Goal: Transaction & Acquisition: Purchase product/service

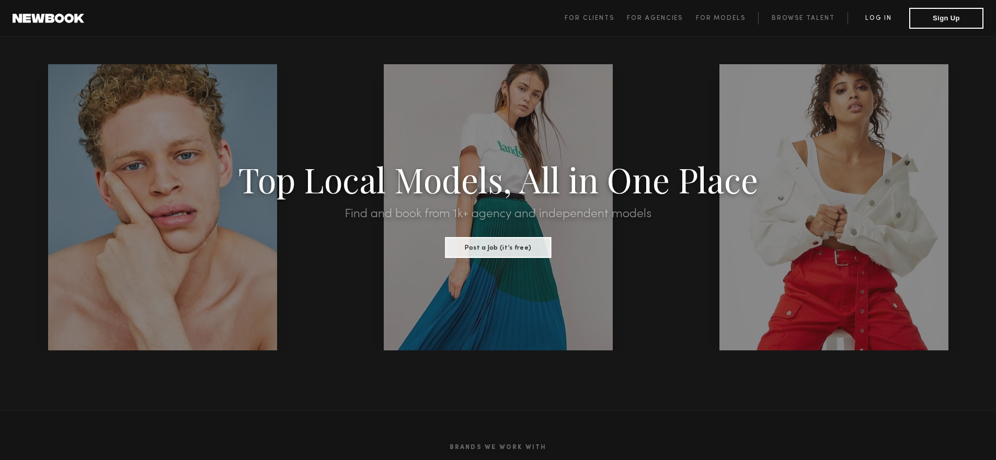
click at [873, 19] on link "Log in" at bounding box center [878, 18] width 62 height 13
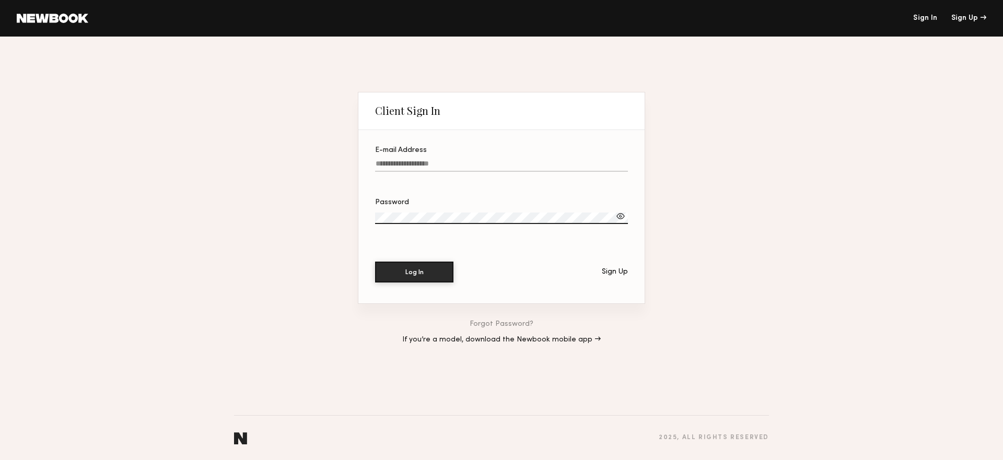
type input "**********"
click at [408, 279] on button "Log In" at bounding box center [414, 271] width 78 height 21
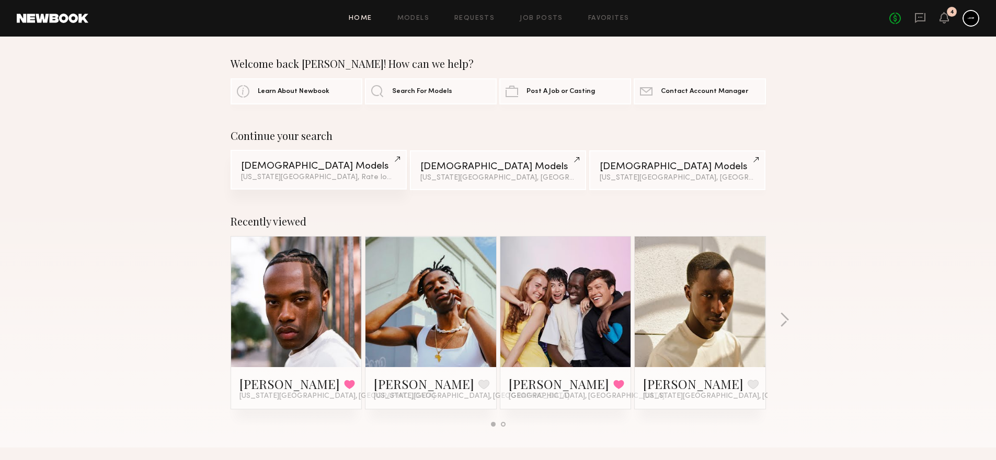
click at [357, 168] on div "Male Models" at bounding box center [318, 166] width 155 height 10
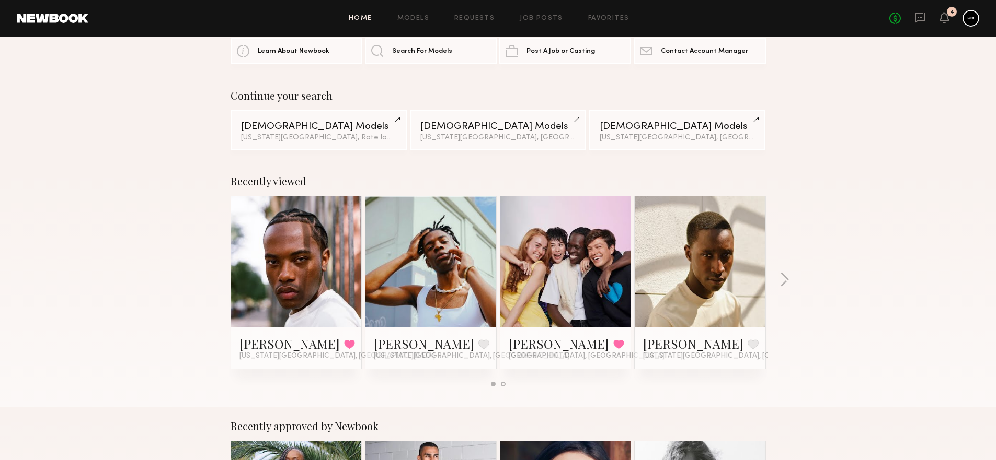
scroll to position [86, 0]
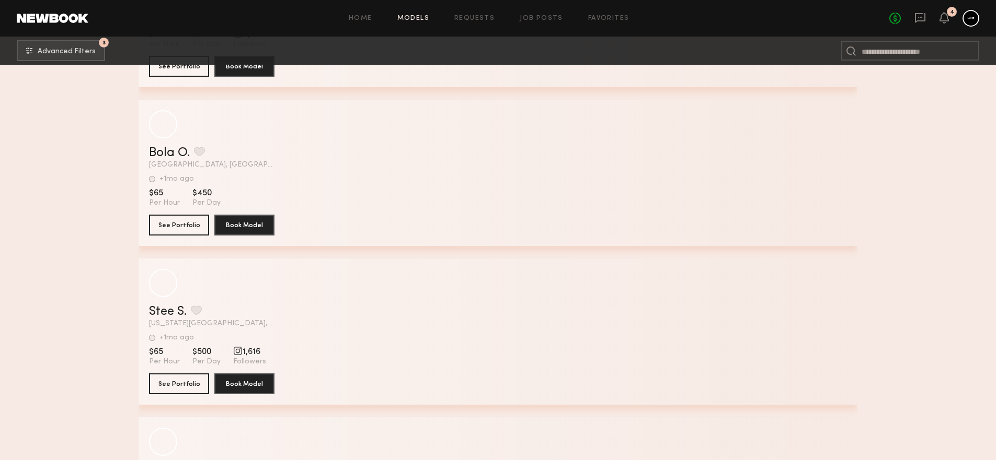
scroll to position [5467, 0]
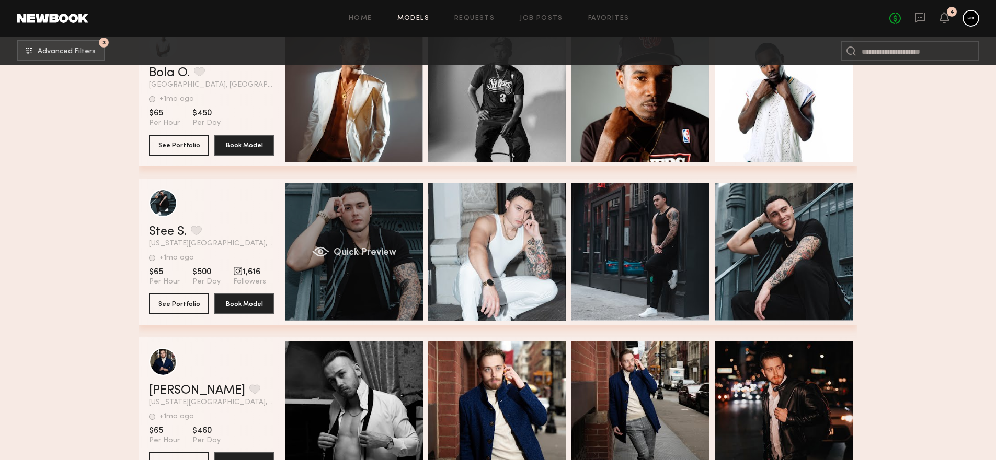
click at [325, 283] on div "Quick Preview" at bounding box center [354, 252] width 138 height 138
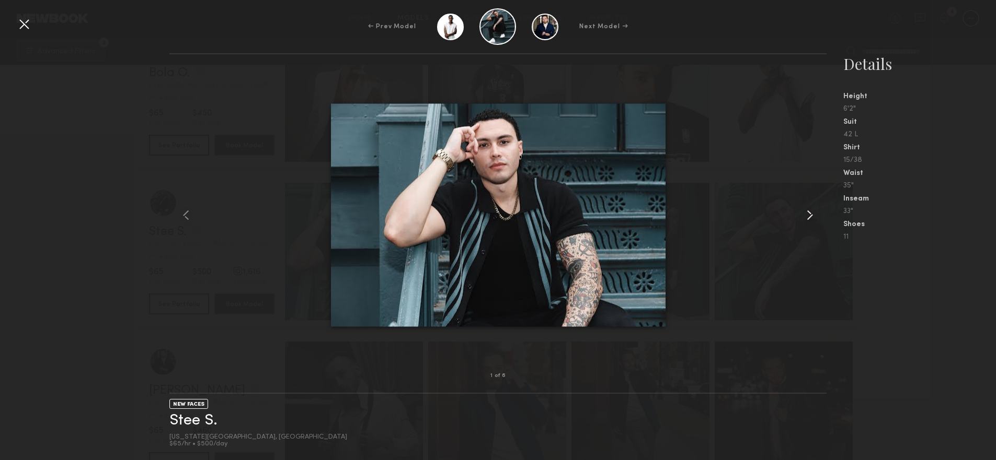
click at [814, 215] on common-icon at bounding box center [809, 215] width 17 height 17
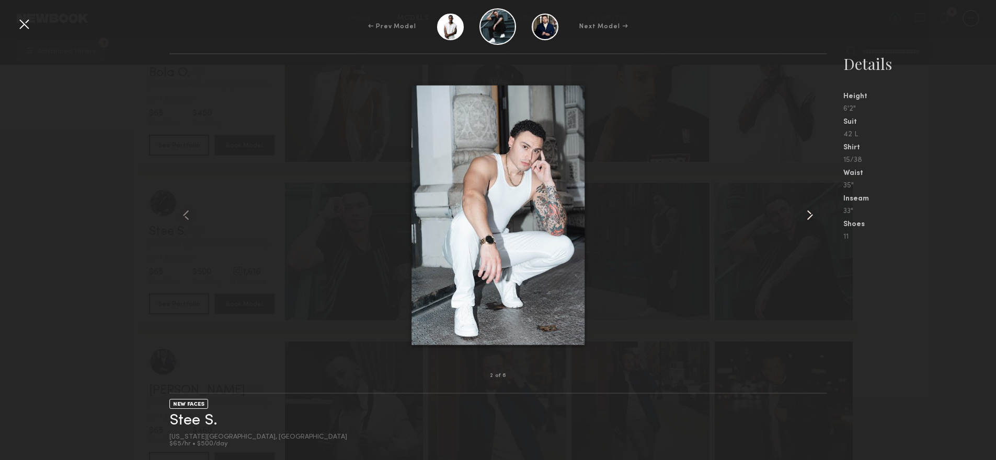
click at [814, 215] on common-icon at bounding box center [809, 215] width 17 height 17
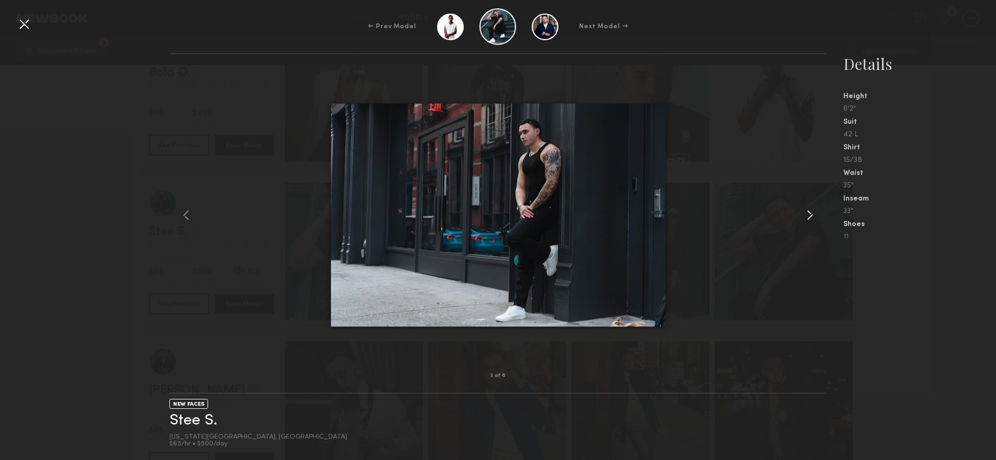
click at [814, 215] on common-icon at bounding box center [809, 215] width 17 height 17
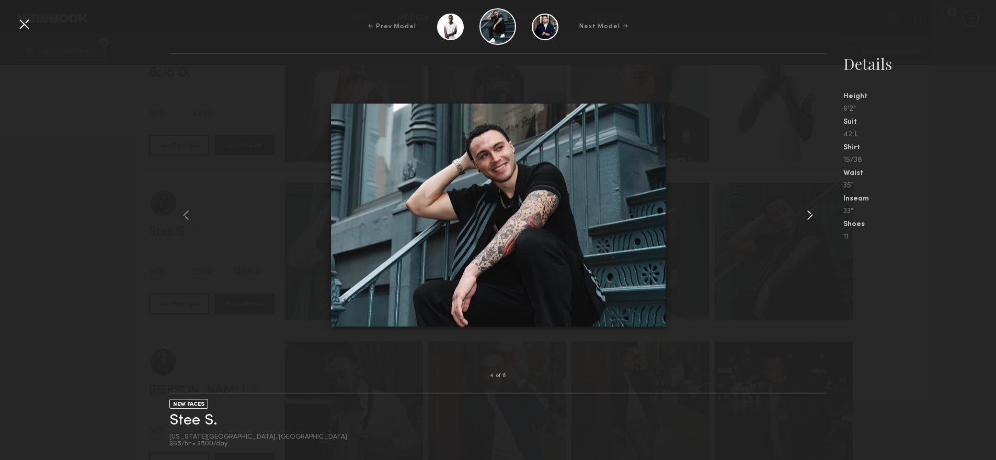
click at [814, 215] on common-icon at bounding box center [809, 215] width 17 height 17
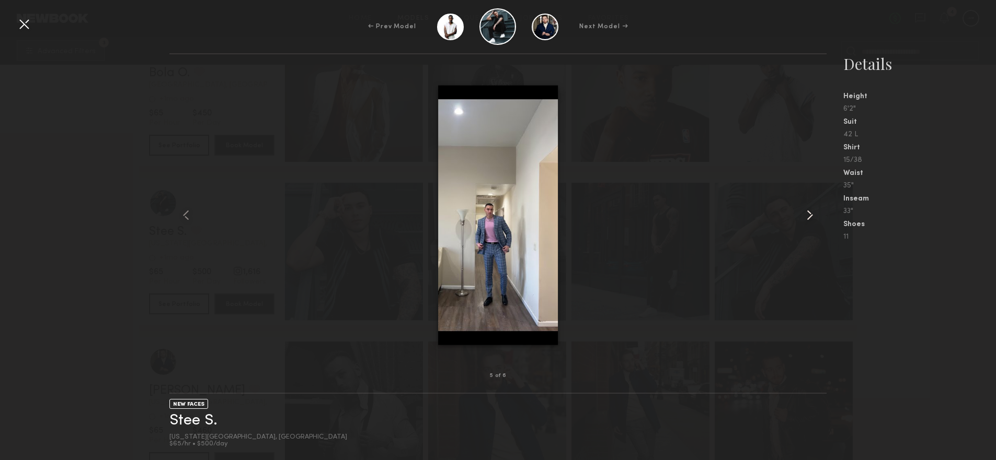
click at [814, 215] on common-icon at bounding box center [809, 215] width 17 height 17
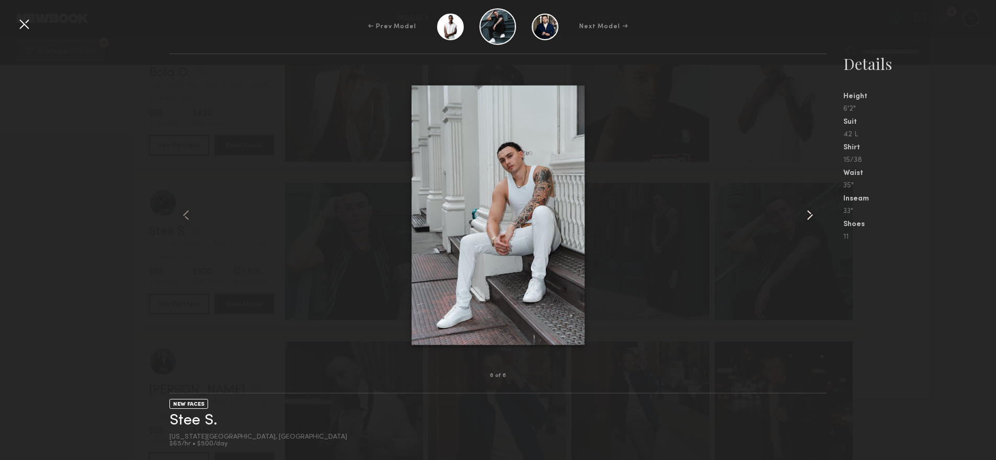
click at [814, 215] on common-icon at bounding box center [809, 215] width 17 height 17
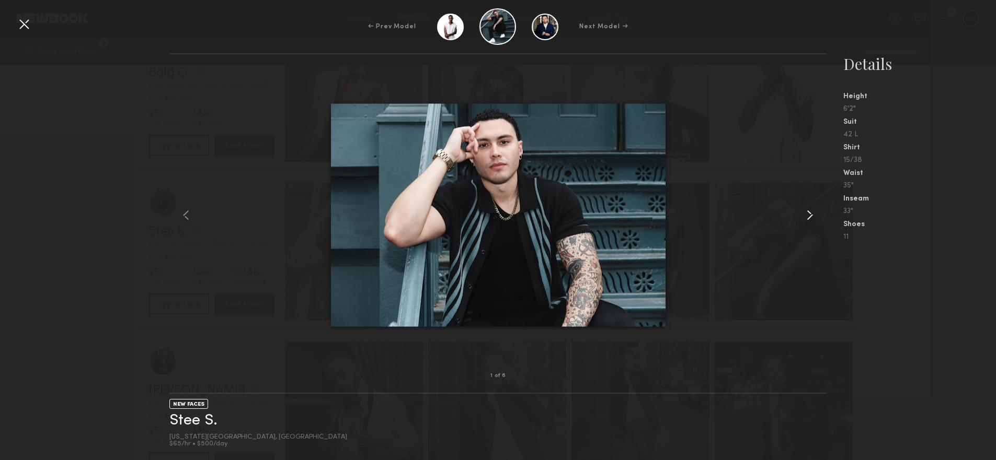
click at [814, 215] on common-icon at bounding box center [809, 215] width 17 height 17
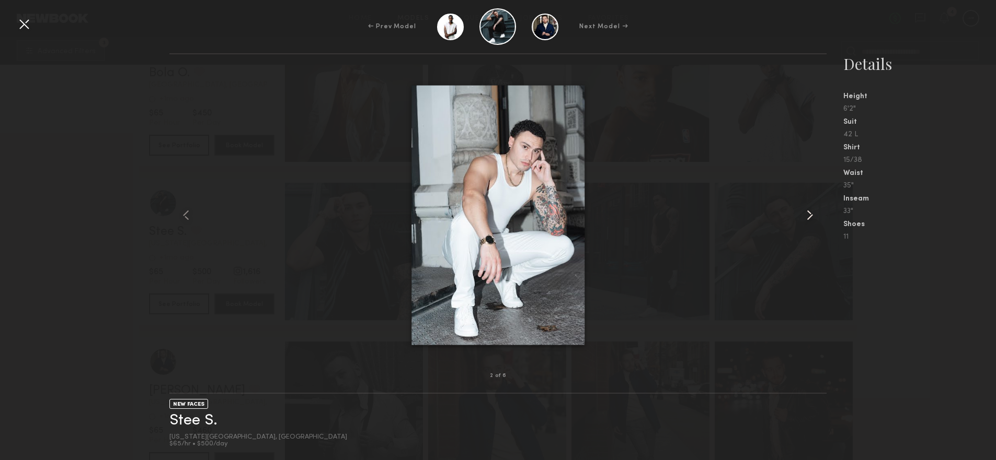
click at [814, 215] on common-icon at bounding box center [809, 215] width 17 height 17
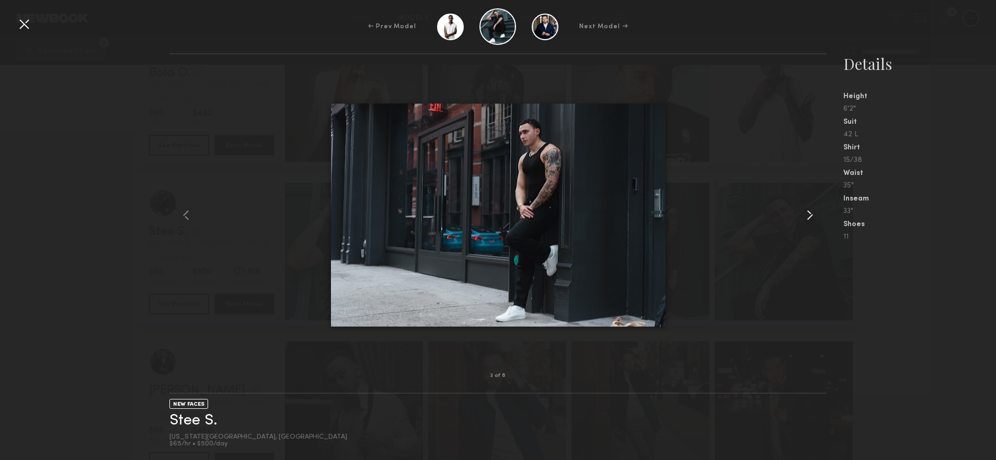
click at [814, 215] on common-icon at bounding box center [809, 215] width 17 height 17
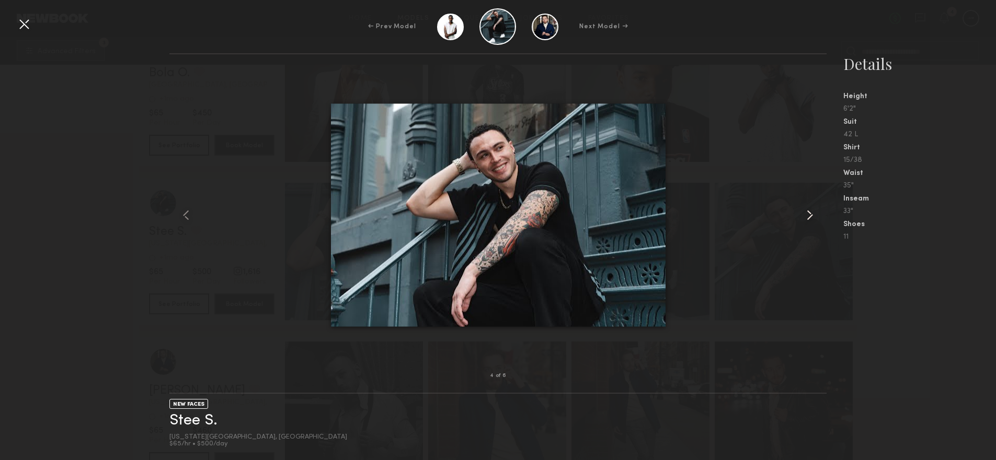
click at [814, 215] on common-icon at bounding box center [809, 215] width 17 height 17
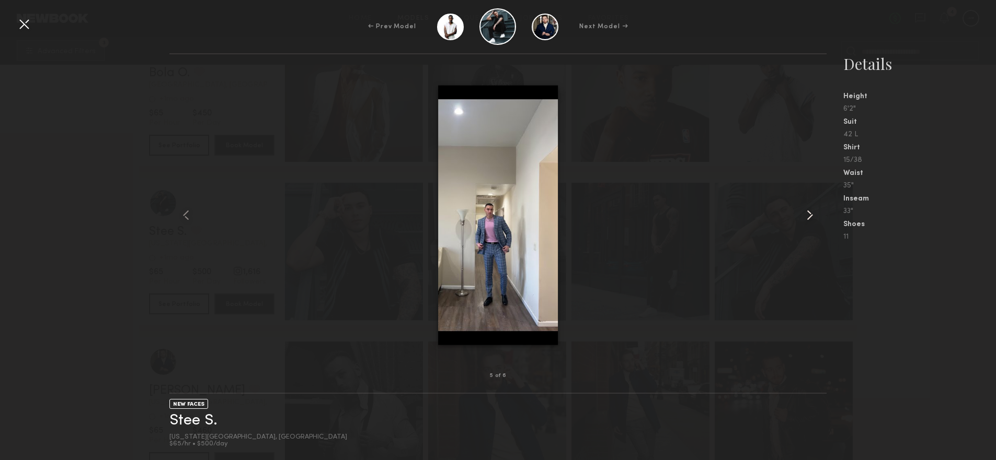
click at [814, 215] on common-icon at bounding box center [809, 215] width 17 height 17
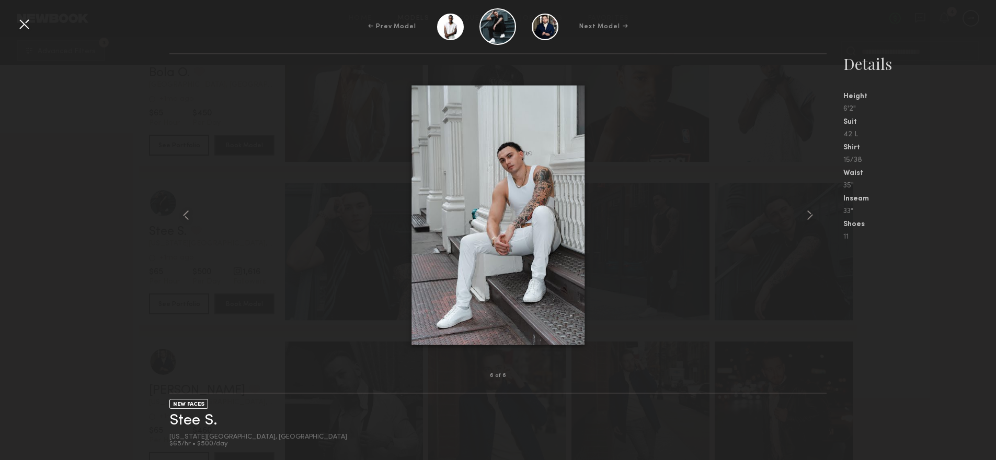
click at [29, 20] on div at bounding box center [24, 24] width 17 height 17
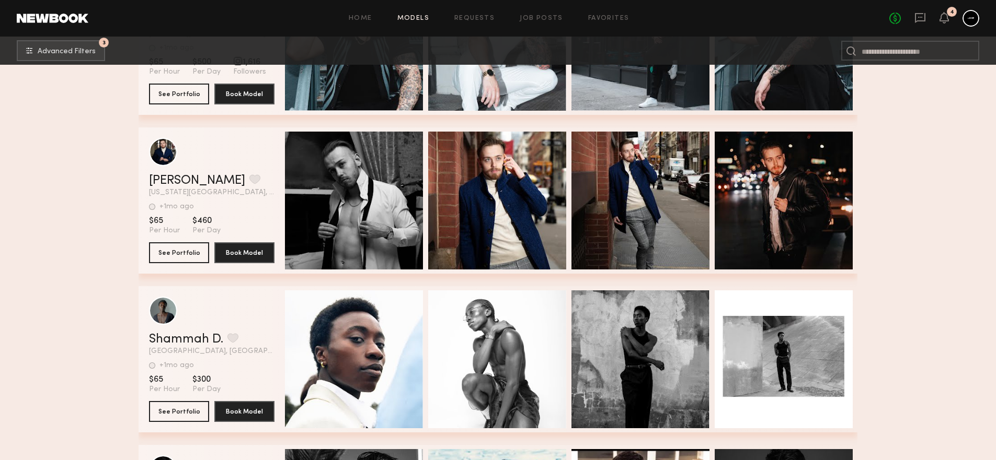
scroll to position [5579, 0]
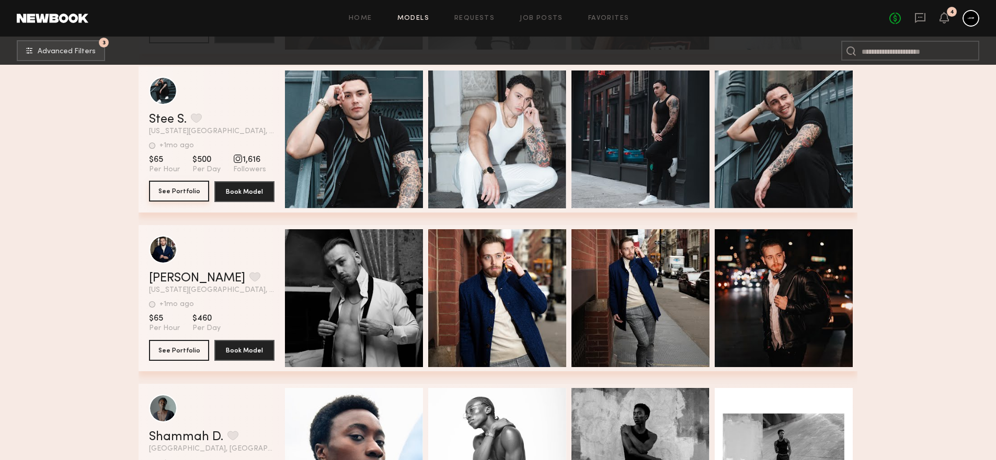
click at [168, 194] on button "See Portfolio" at bounding box center [179, 191] width 60 height 21
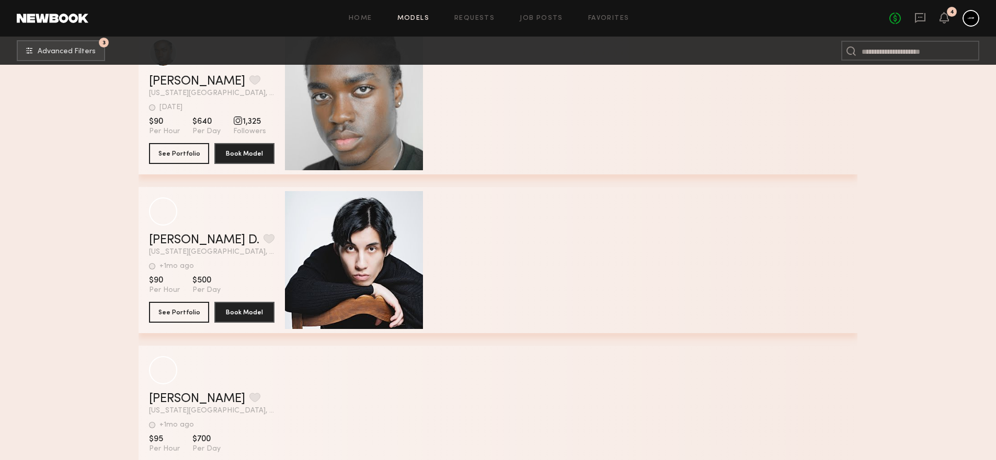
scroll to position [9324, 0]
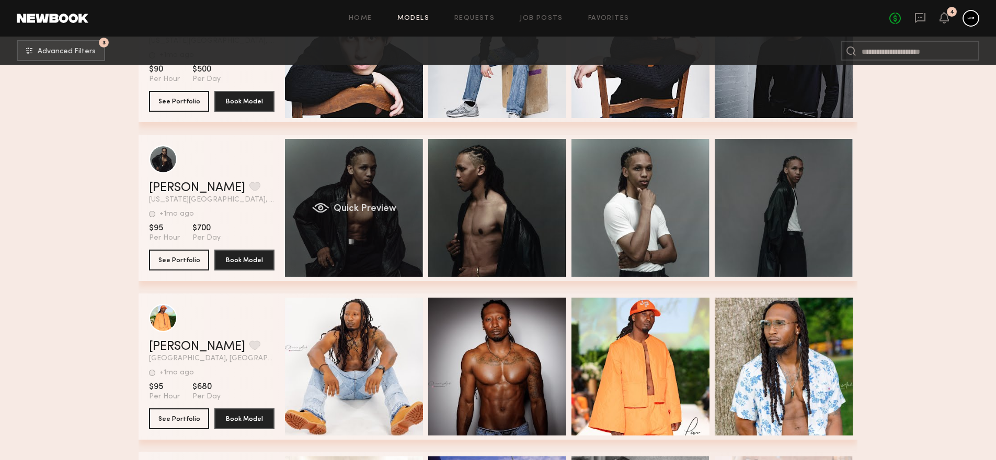
click at [385, 213] on span "Quick Preview" at bounding box center [364, 208] width 63 height 9
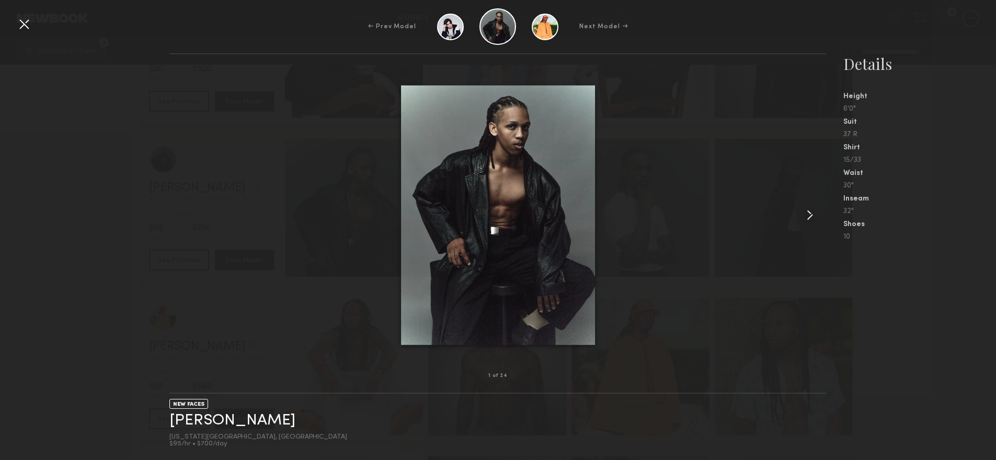
click at [808, 218] on common-icon at bounding box center [809, 215] width 17 height 17
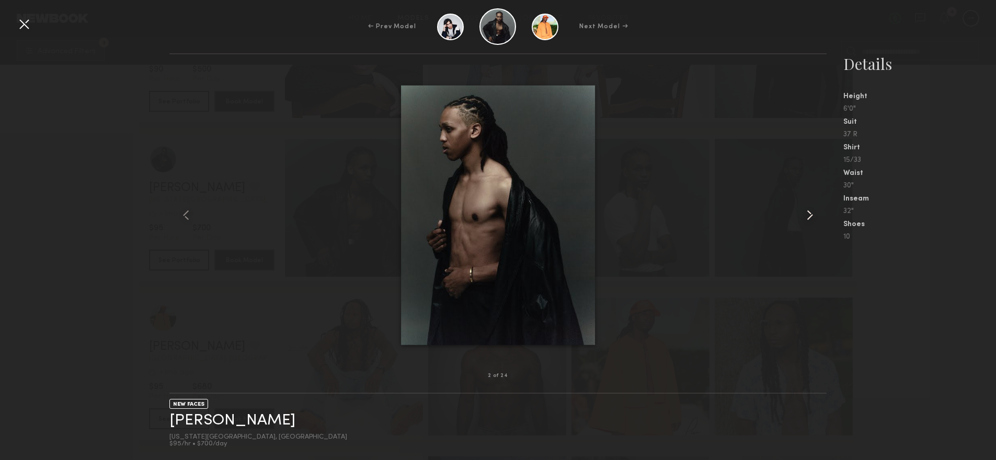
click at [808, 218] on common-icon at bounding box center [809, 215] width 17 height 17
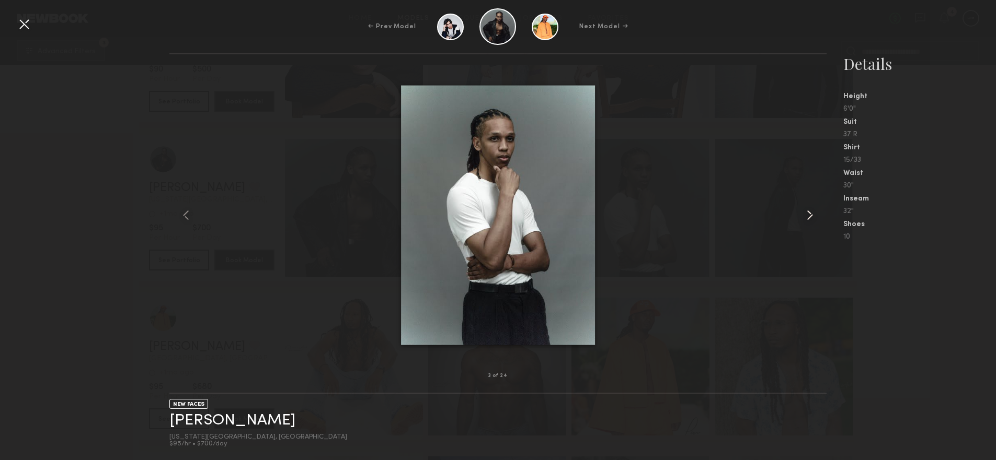
click at [808, 218] on common-icon at bounding box center [809, 215] width 17 height 17
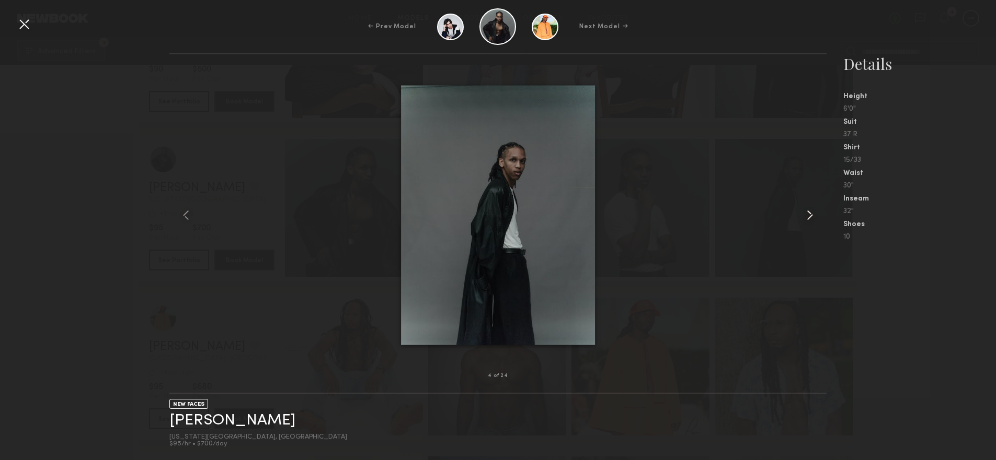
click at [808, 218] on common-icon at bounding box center [809, 215] width 17 height 17
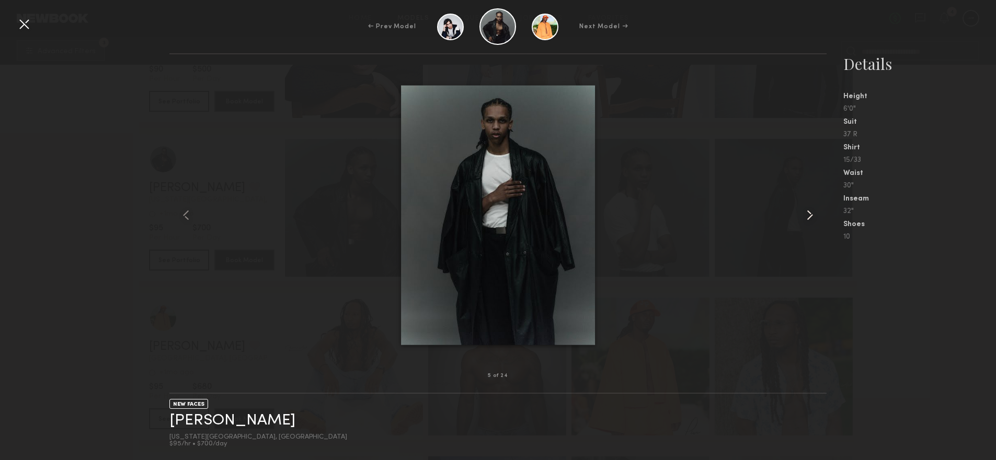
click at [808, 218] on common-icon at bounding box center [809, 215] width 17 height 17
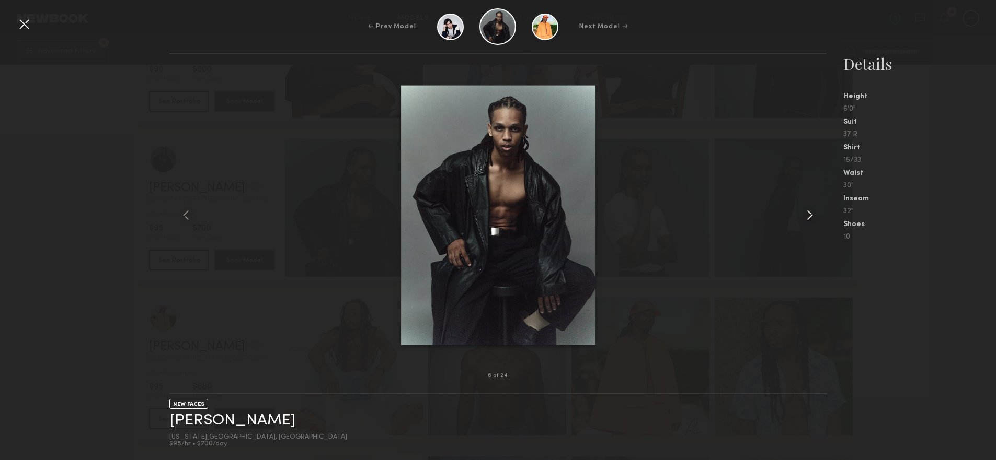
click at [808, 218] on common-icon at bounding box center [809, 215] width 17 height 17
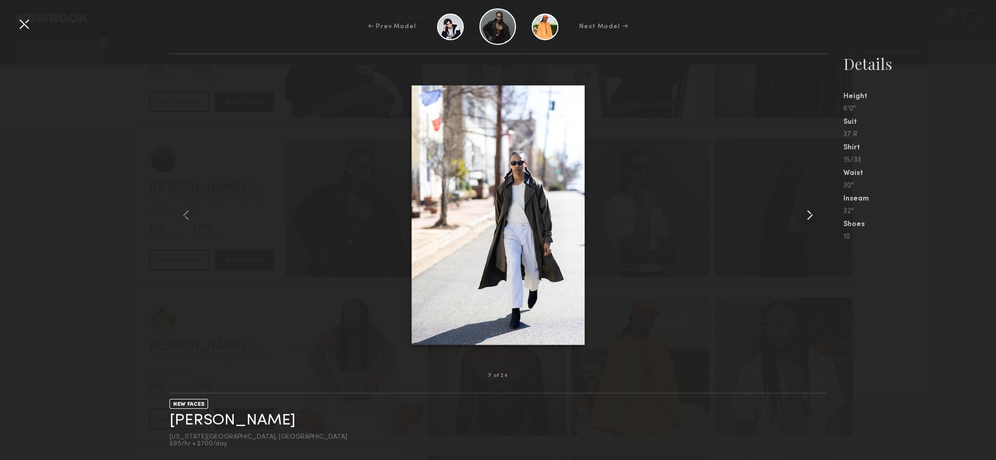
click at [808, 218] on common-icon at bounding box center [809, 215] width 17 height 17
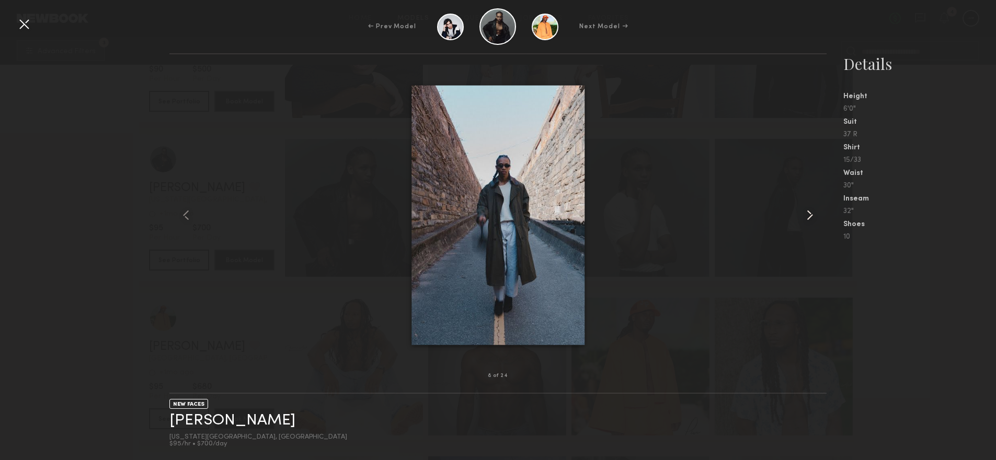
click at [808, 218] on common-icon at bounding box center [809, 215] width 17 height 17
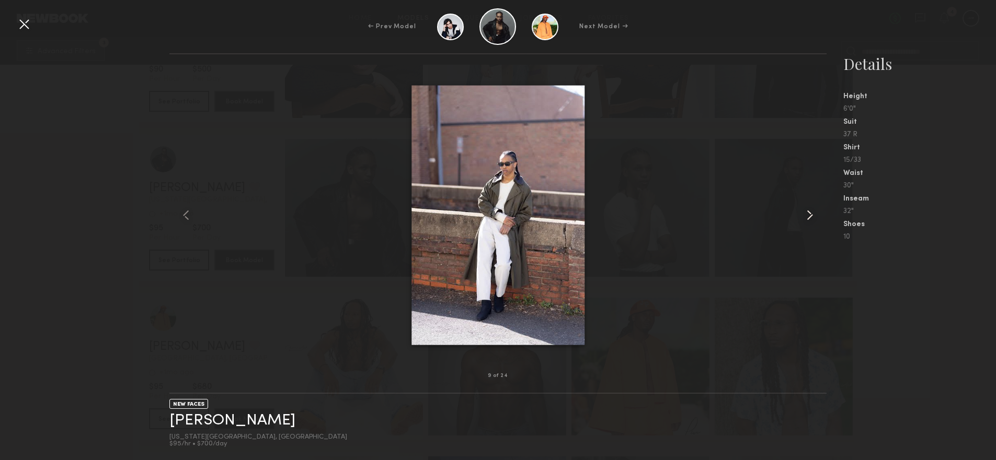
click at [808, 218] on common-icon at bounding box center [809, 215] width 17 height 17
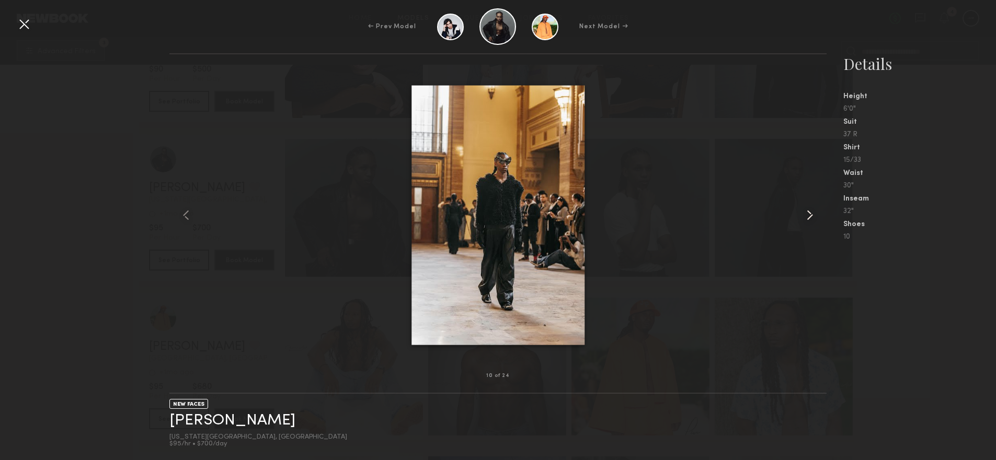
click at [808, 218] on common-icon at bounding box center [809, 215] width 17 height 17
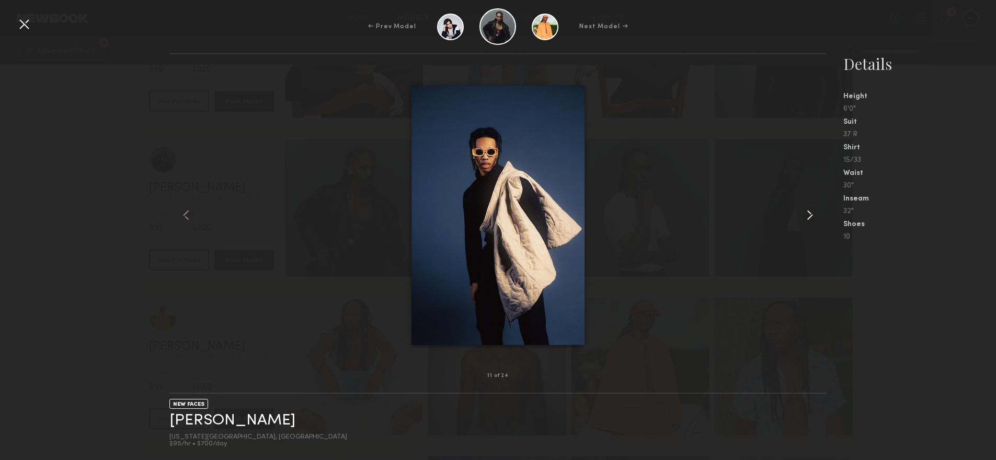
click at [808, 218] on common-icon at bounding box center [809, 215] width 17 height 17
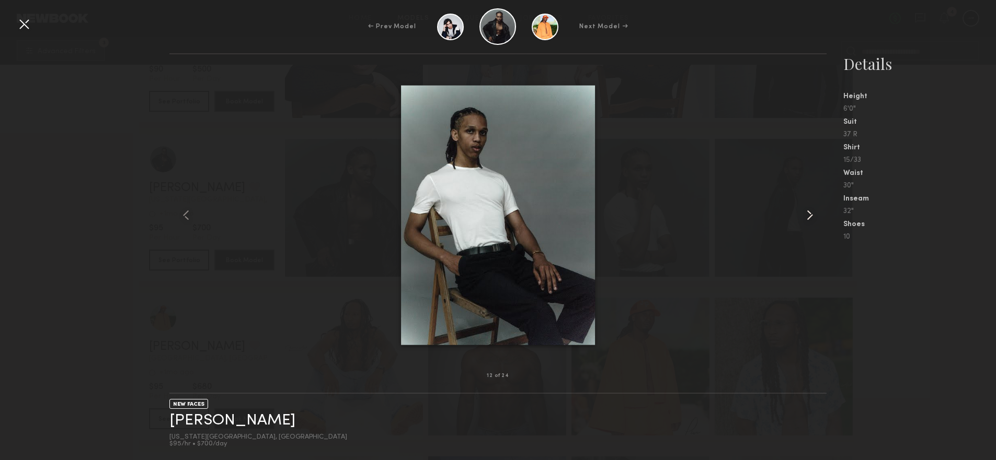
click at [808, 218] on common-icon at bounding box center [809, 215] width 17 height 17
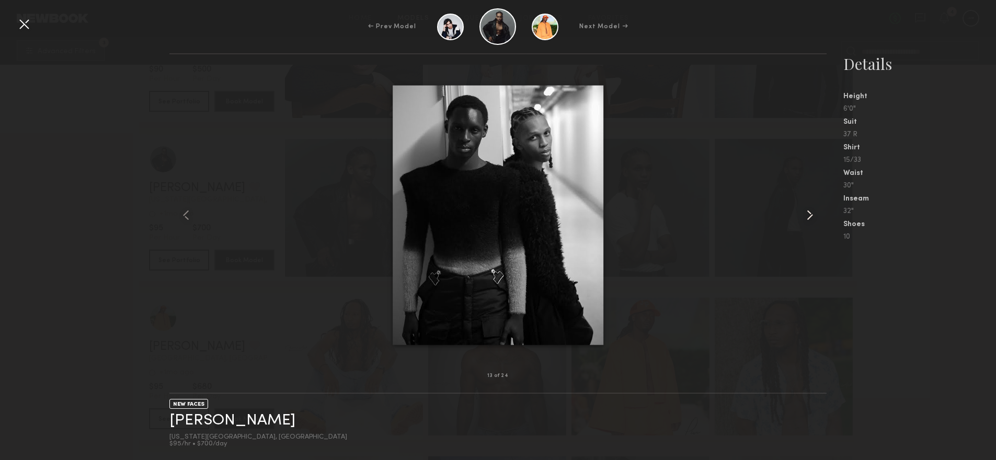
click at [808, 218] on common-icon at bounding box center [809, 215] width 17 height 17
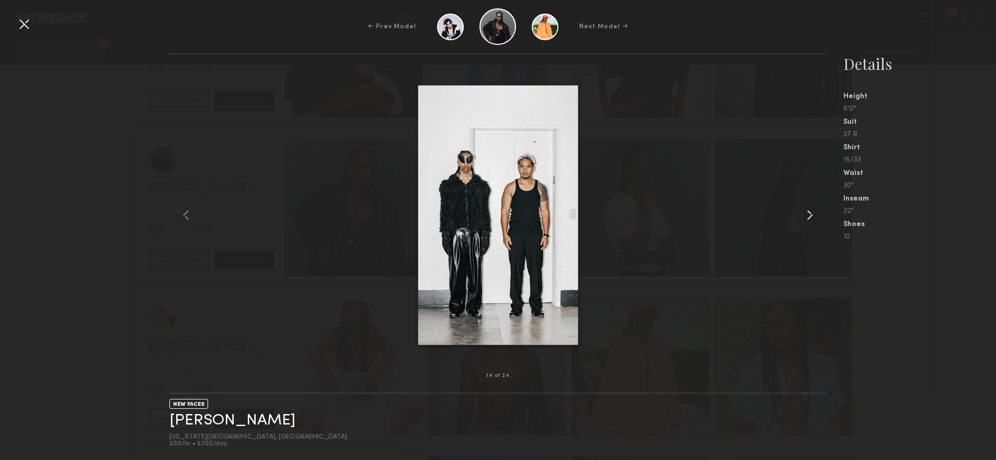
click at [808, 218] on common-icon at bounding box center [809, 215] width 17 height 17
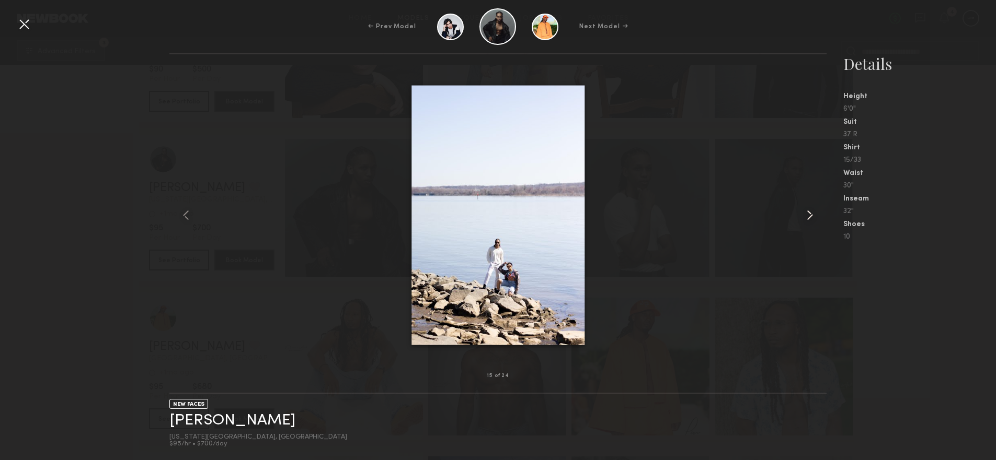
click at [808, 218] on common-icon at bounding box center [809, 215] width 17 height 17
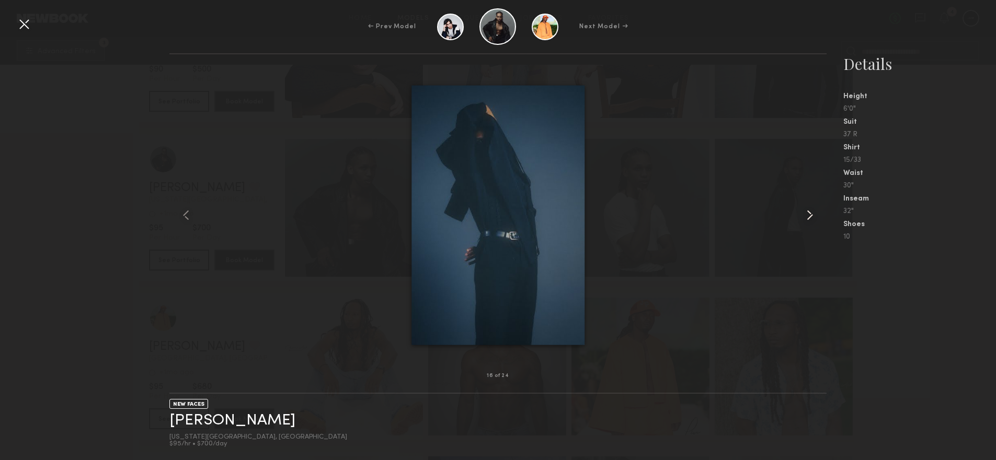
click at [808, 218] on common-icon at bounding box center [809, 215] width 17 height 17
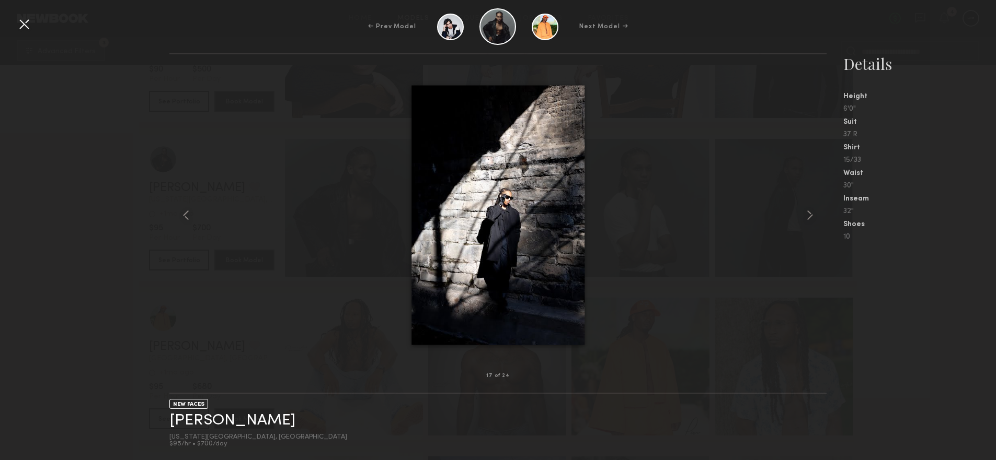
click at [19, 22] on div at bounding box center [24, 24] width 17 height 17
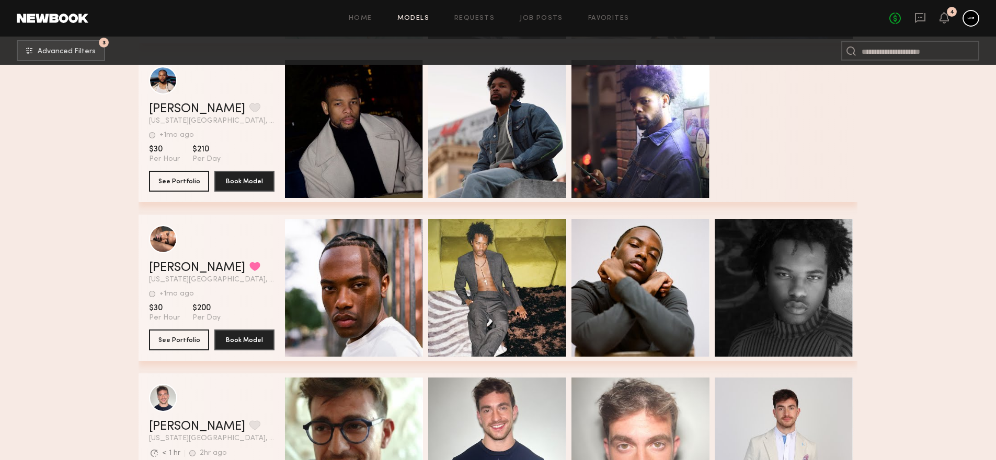
scroll to position [151, 0]
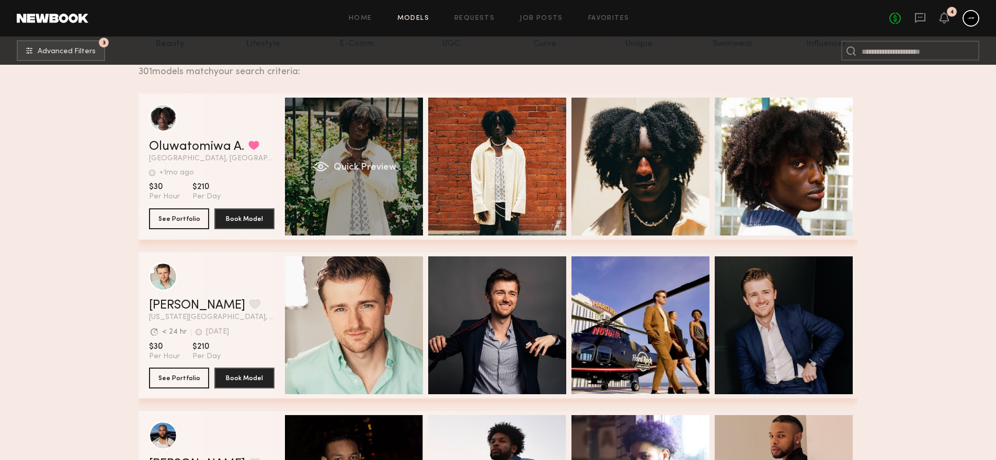
click at [349, 166] on span "Quick Preview" at bounding box center [364, 167] width 63 height 9
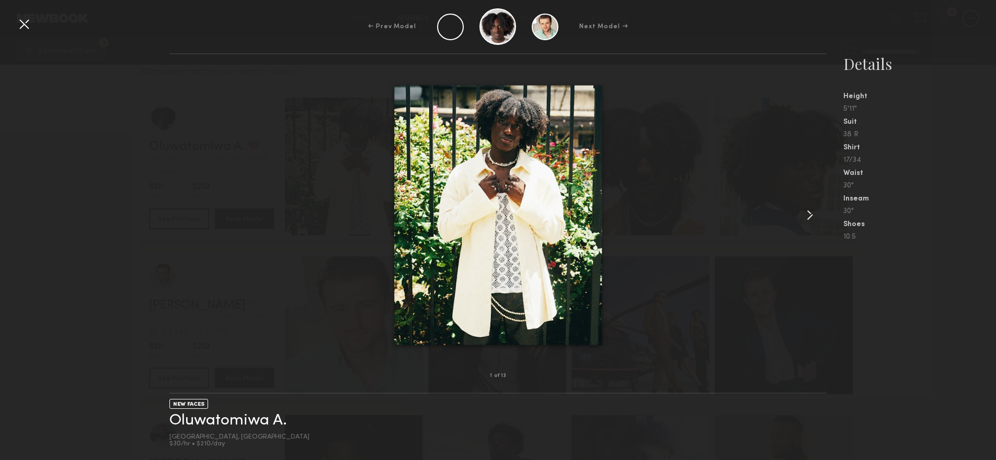
click at [809, 217] on common-icon at bounding box center [809, 215] width 17 height 17
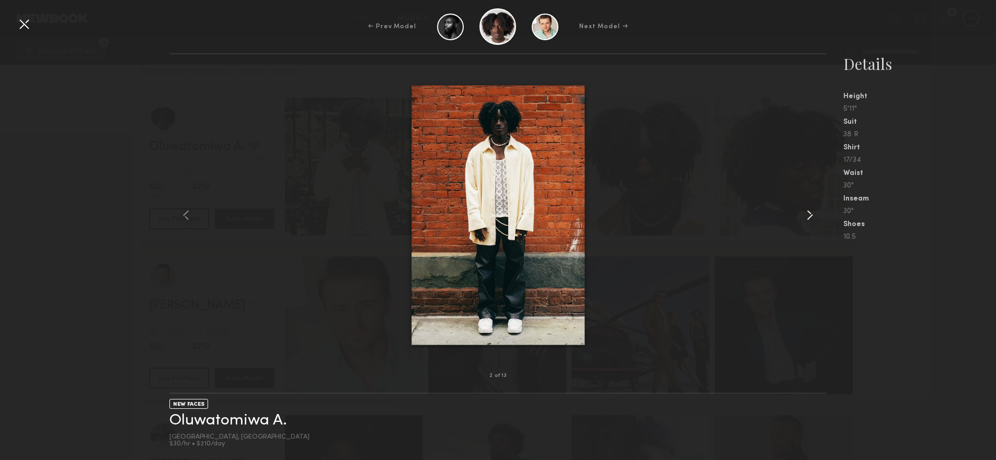
click at [809, 217] on common-icon at bounding box center [809, 215] width 17 height 17
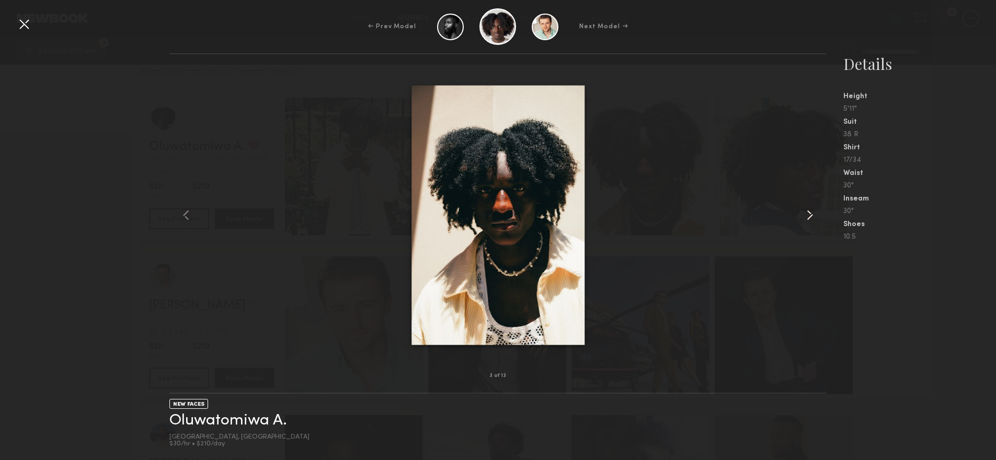
click at [809, 217] on common-icon at bounding box center [809, 215] width 17 height 17
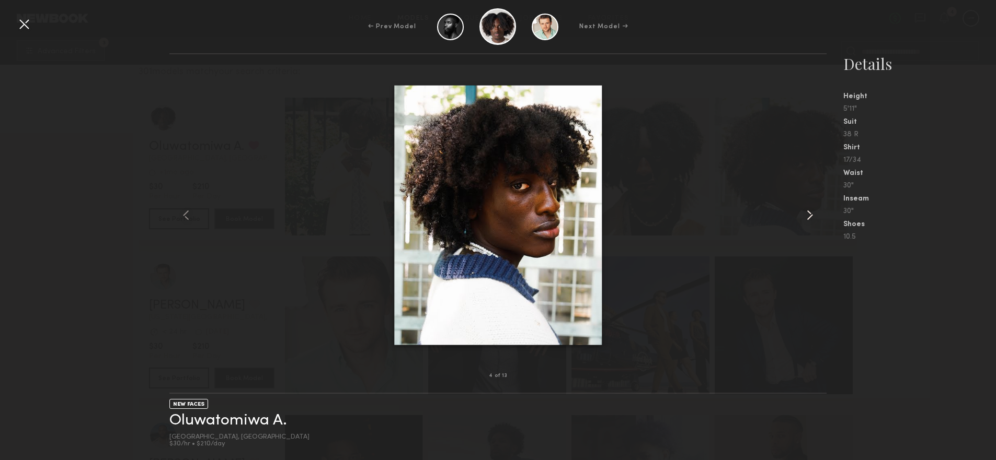
click at [809, 217] on common-icon at bounding box center [809, 215] width 17 height 17
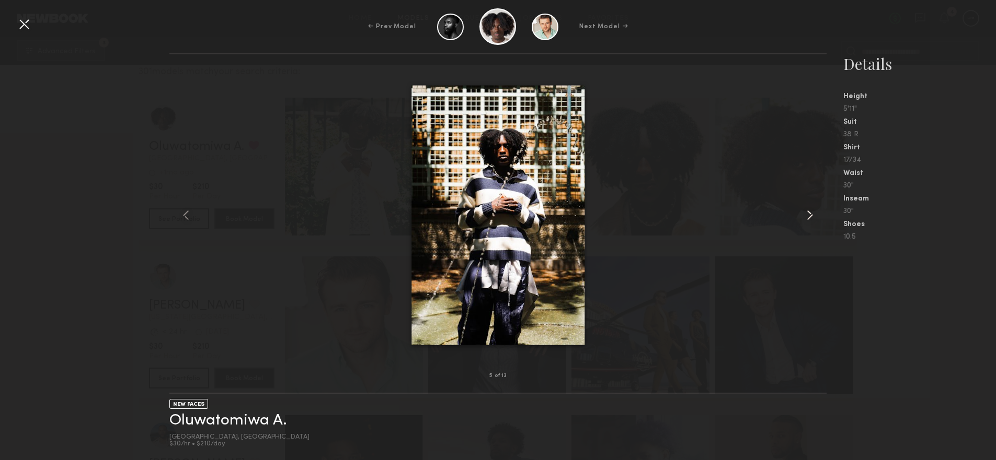
click at [809, 217] on common-icon at bounding box center [809, 215] width 17 height 17
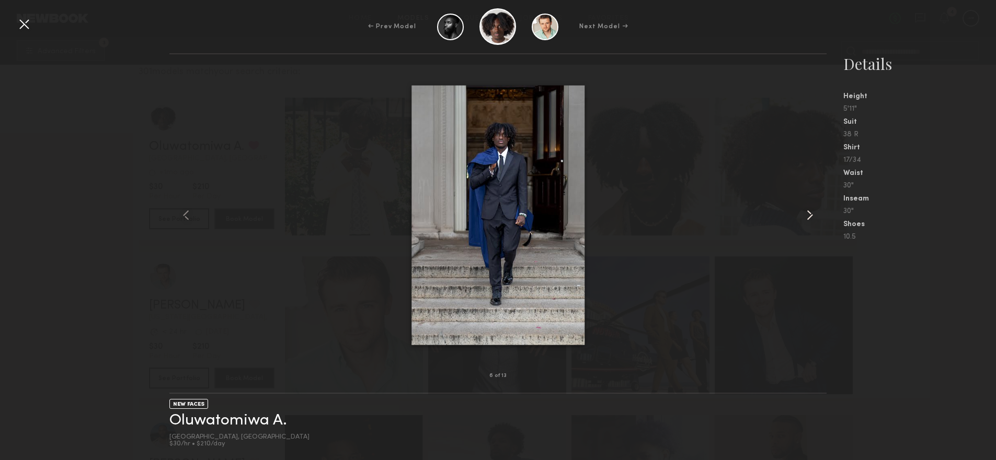
click at [809, 217] on common-icon at bounding box center [809, 215] width 17 height 17
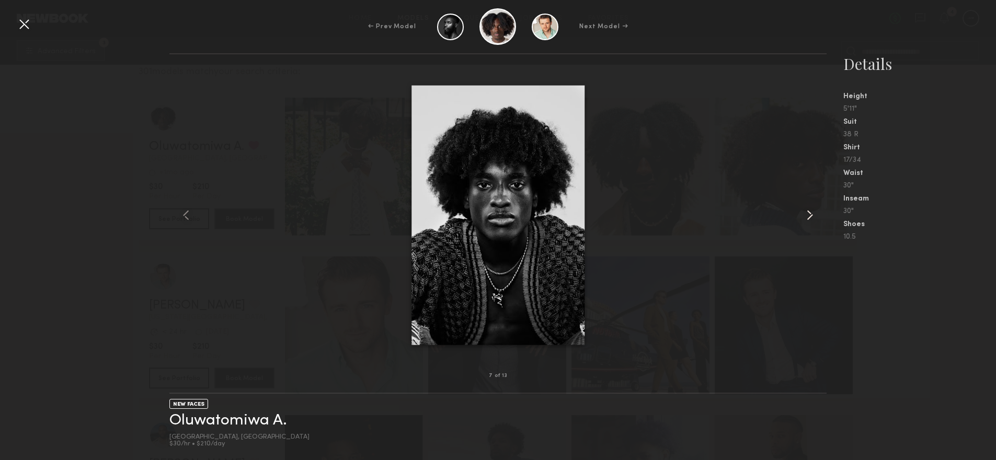
click at [809, 217] on common-icon at bounding box center [809, 215] width 17 height 17
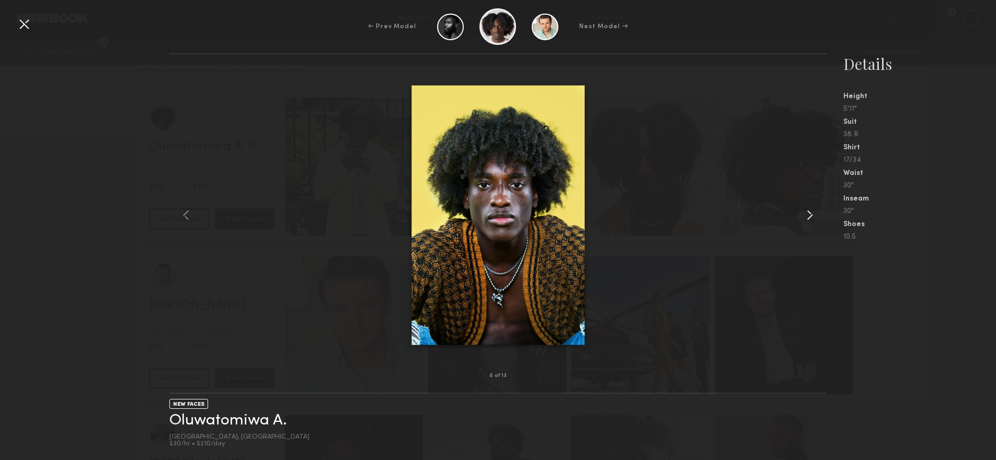
click at [809, 217] on common-icon at bounding box center [809, 215] width 17 height 17
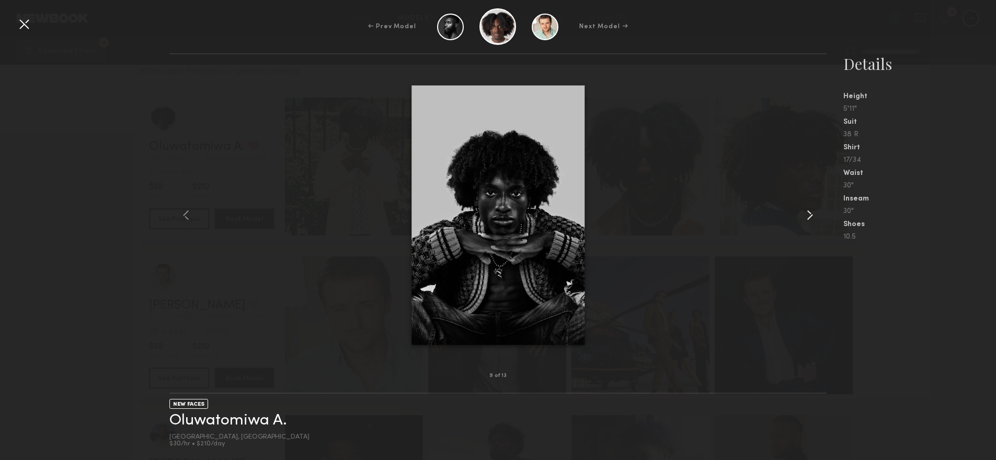
click at [809, 217] on common-icon at bounding box center [809, 215] width 17 height 17
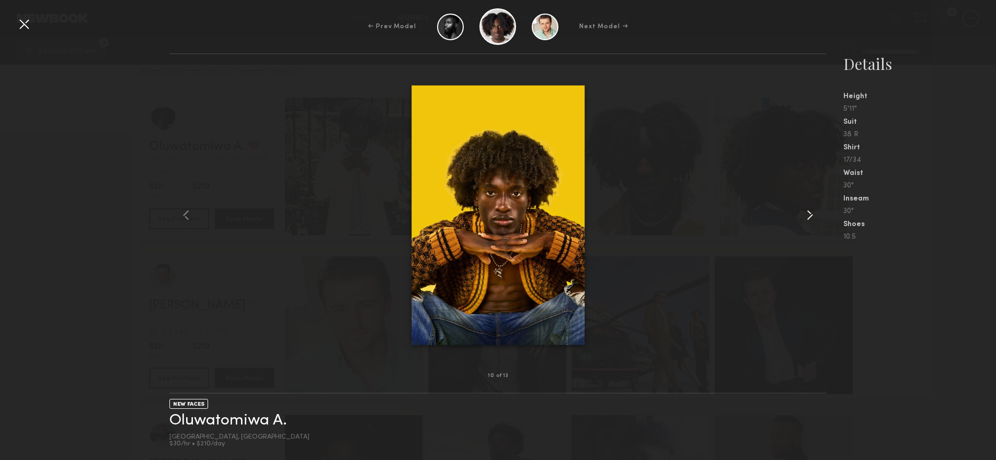
click at [809, 217] on common-icon at bounding box center [809, 215] width 17 height 17
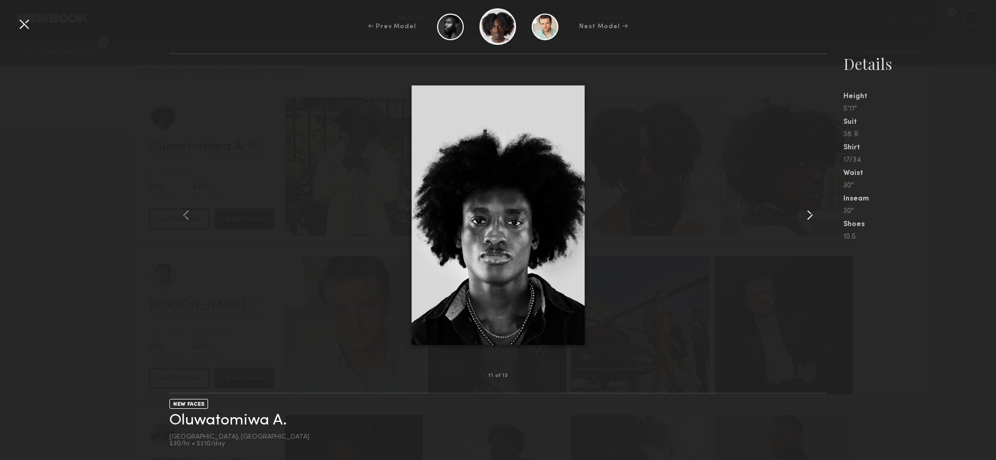
click at [809, 217] on common-icon at bounding box center [809, 215] width 17 height 17
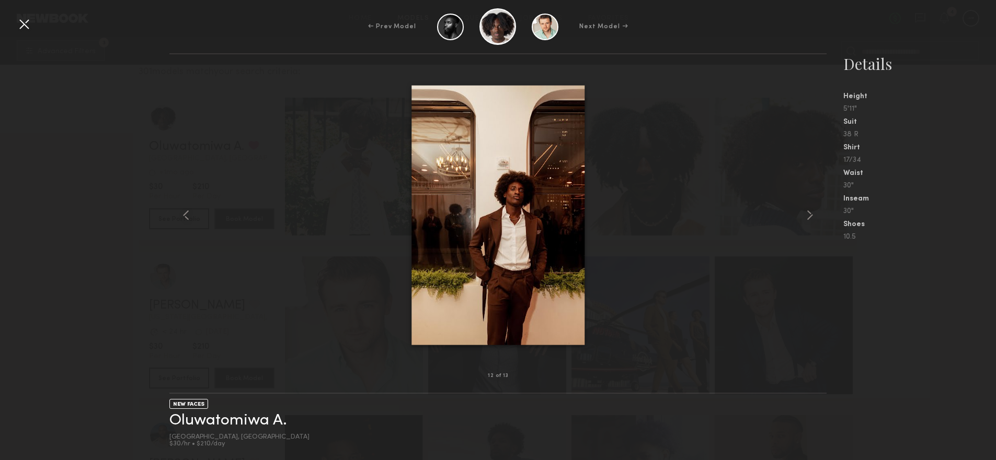
click at [22, 25] on div at bounding box center [24, 24] width 17 height 17
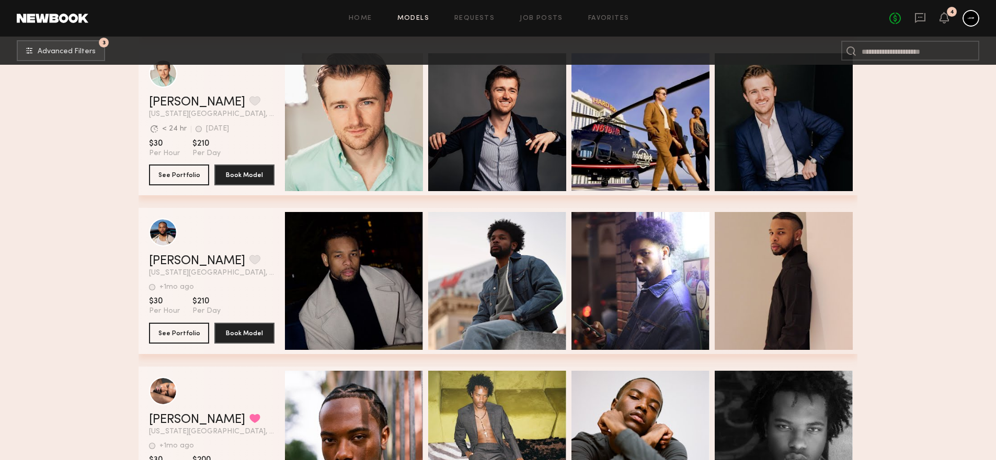
scroll to position [450, 0]
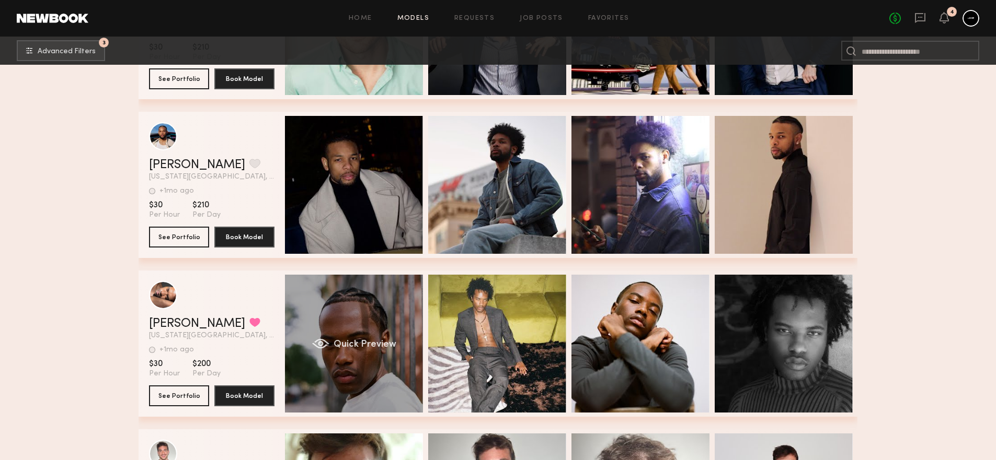
click at [375, 344] on span "Quick Preview" at bounding box center [364, 344] width 63 height 9
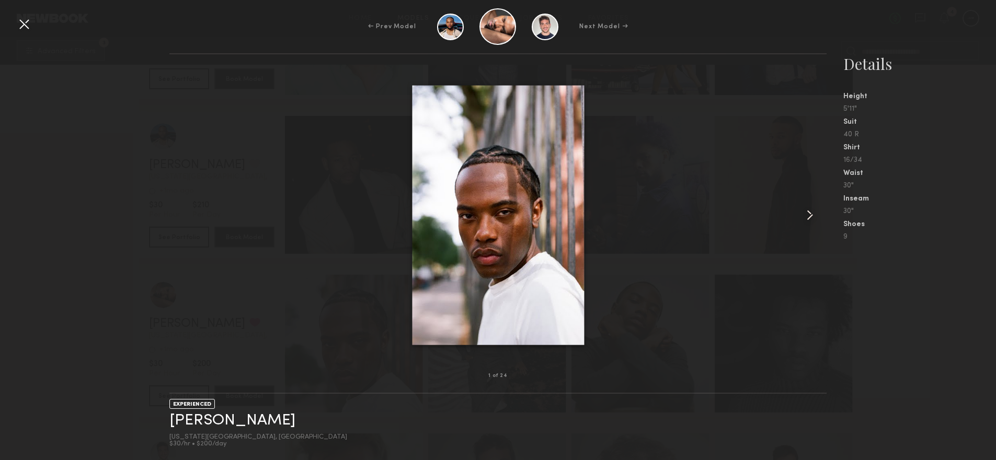
click at [809, 212] on common-icon at bounding box center [809, 215] width 17 height 17
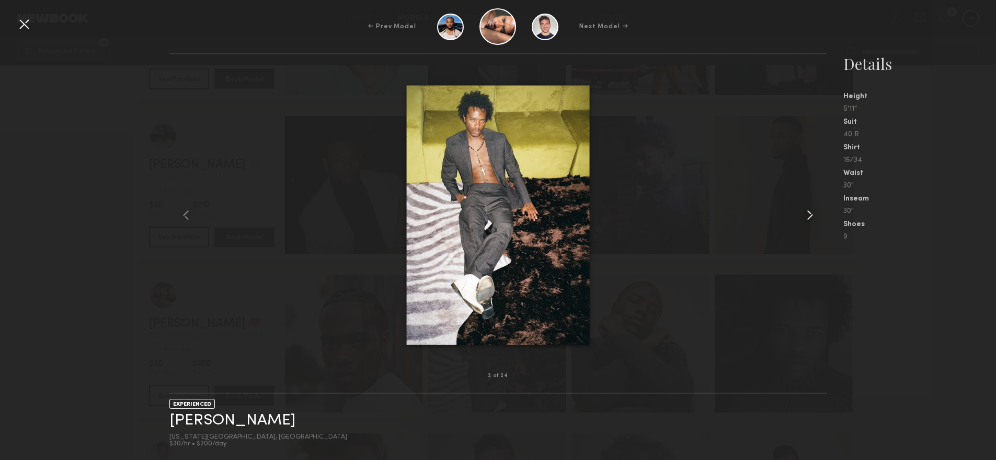
click at [809, 212] on common-icon at bounding box center [809, 215] width 17 height 17
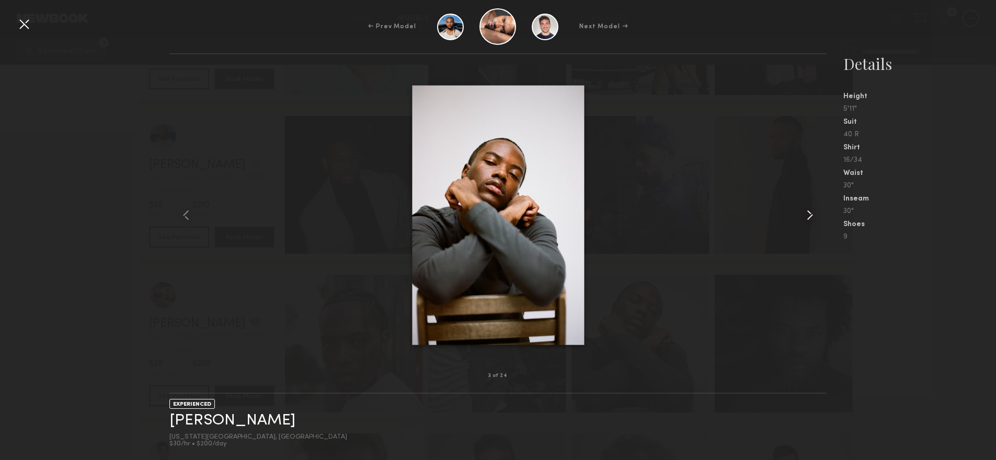
click at [809, 212] on common-icon at bounding box center [809, 215] width 17 height 17
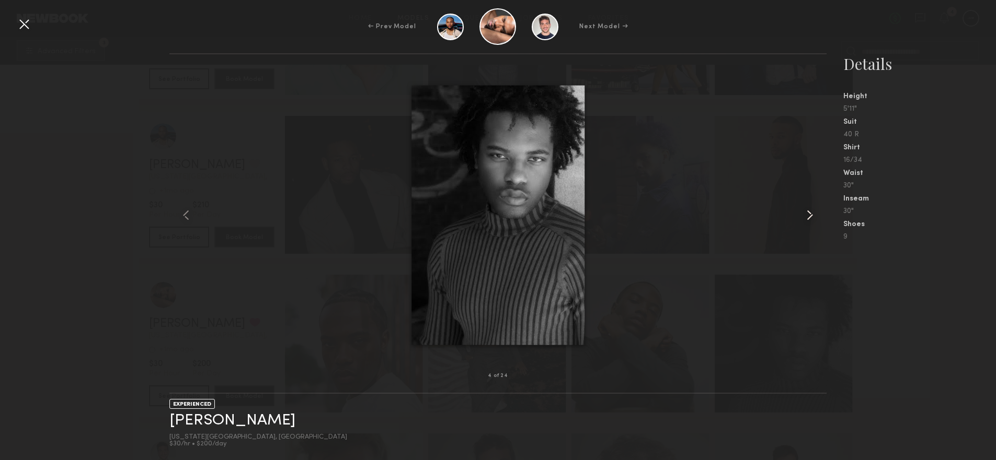
click at [809, 212] on common-icon at bounding box center [809, 215] width 17 height 17
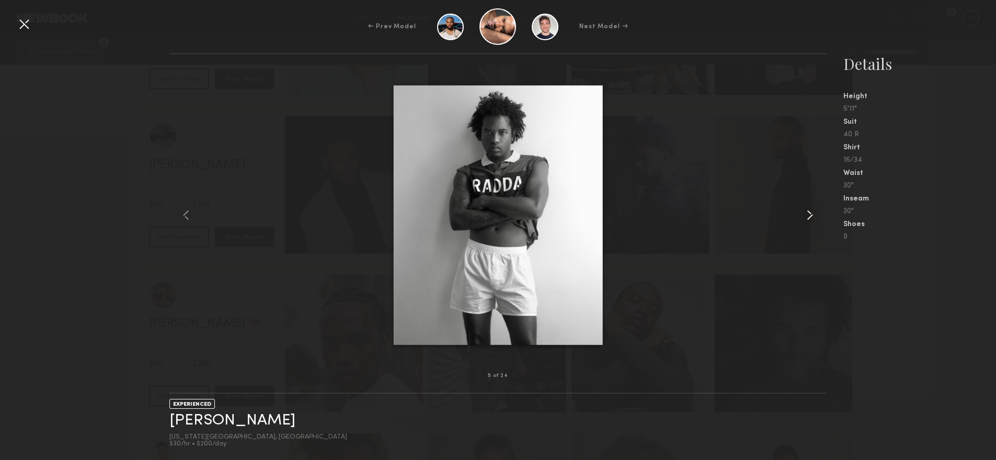
click at [809, 212] on common-icon at bounding box center [809, 215] width 17 height 17
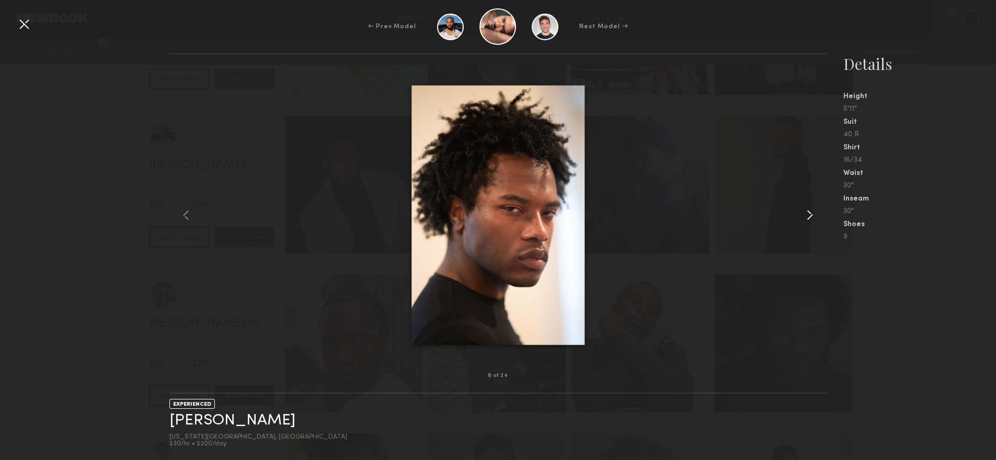
click at [809, 212] on common-icon at bounding box center [809, 215] width 17 height 17
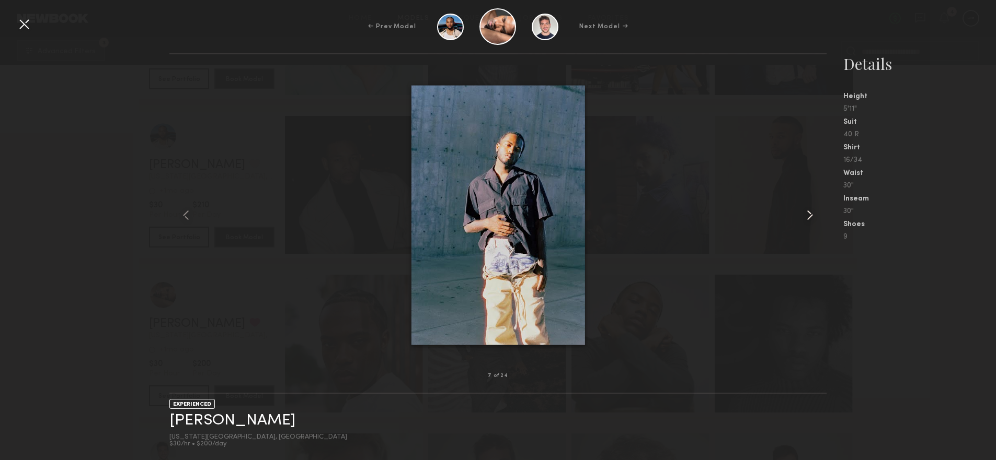
click at [809, 212] on common-icon at bounding box center [809, 215] width 17 height 17
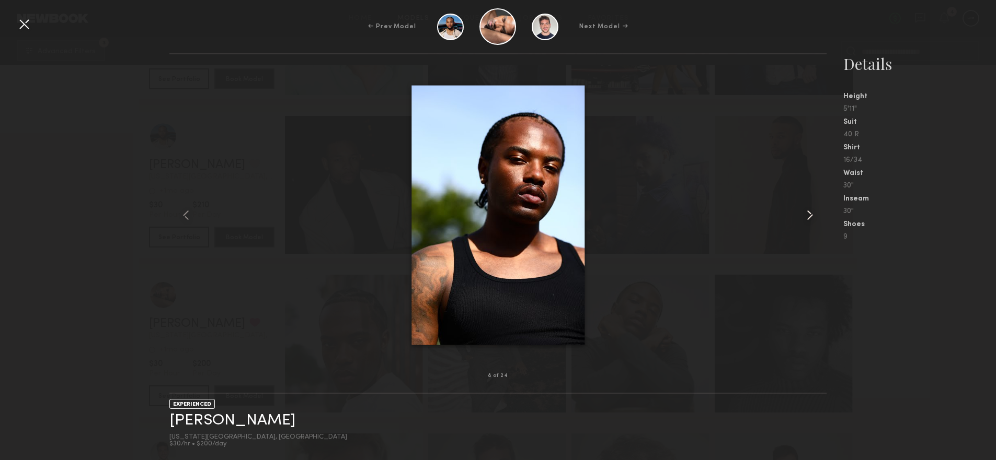
click at [809, 212] on common-icon at bounding box center [809, 215] width 17 height 17
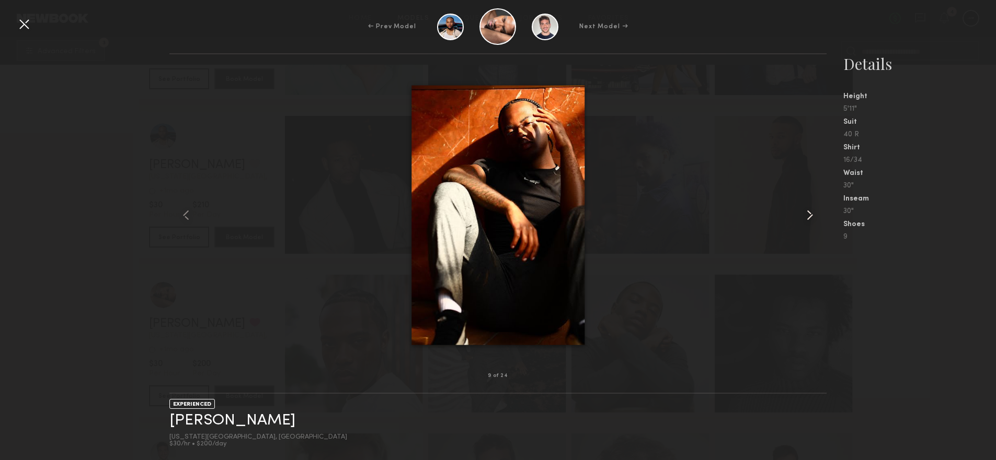
click at [809, 212] on common-icon at bounding box center [809, 215] width 17 height 17
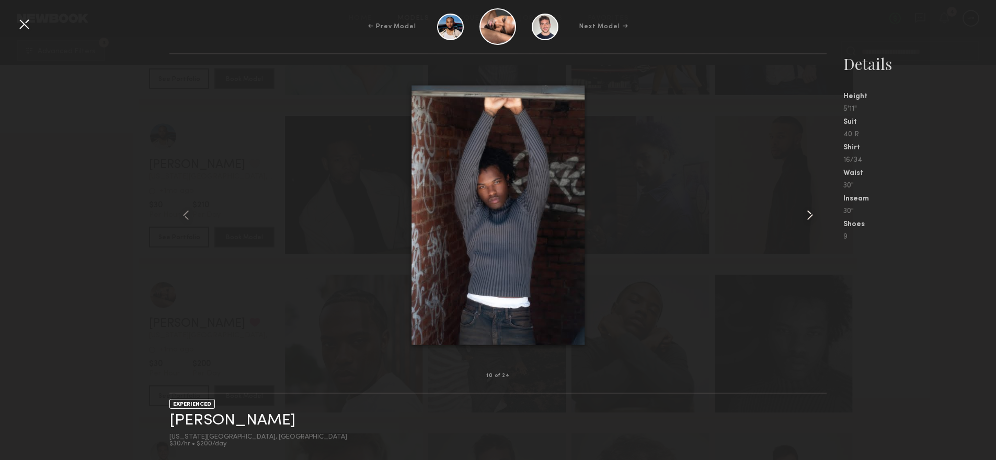
click at [809, 212] on common-icon at bounding box center [809, 215] width 17 height 17
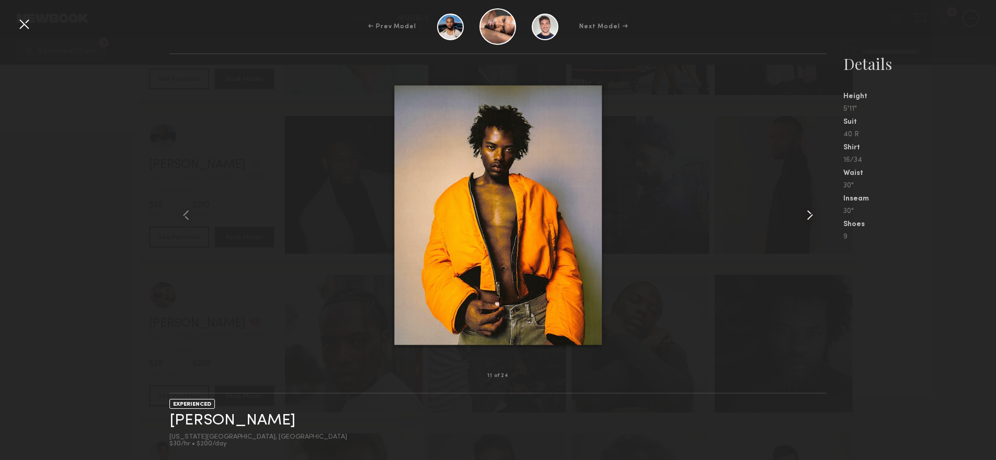
click at [809, 212] on common-icon at bounding box center [809, 215] width 17 height 17
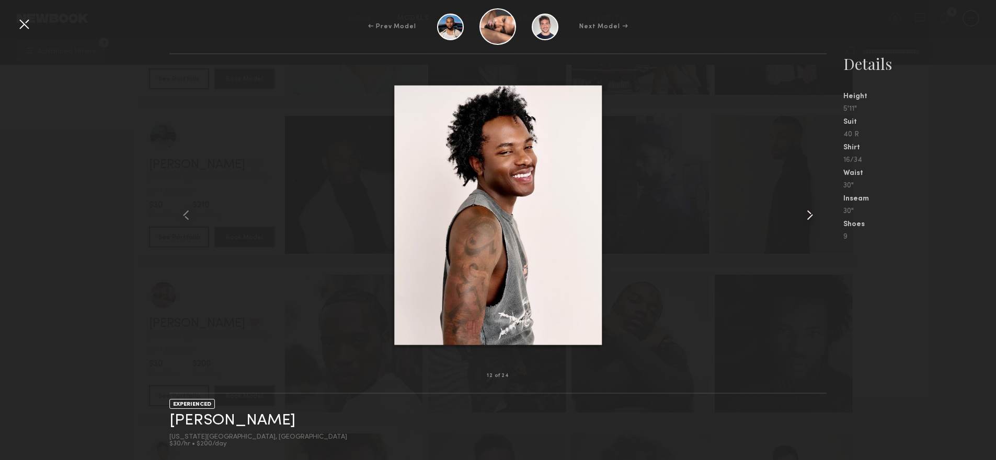
click at [809, 212] on common-icon at bounding box center [809, 215] width 17 height 17
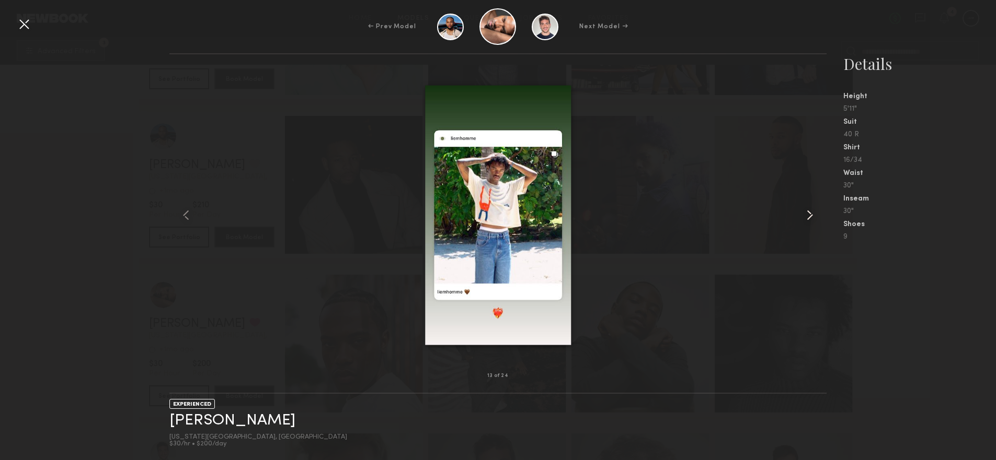
click at [809, 212] on common-icon at bounding box center [809, 215] width 17 height 17
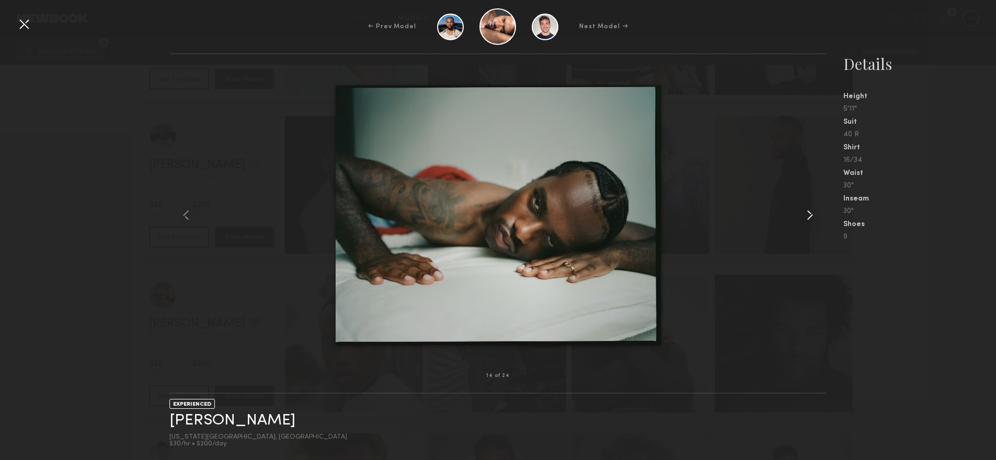
click at [809, 212] on common-icon at bounding box center [809, 215] width 17 height 17
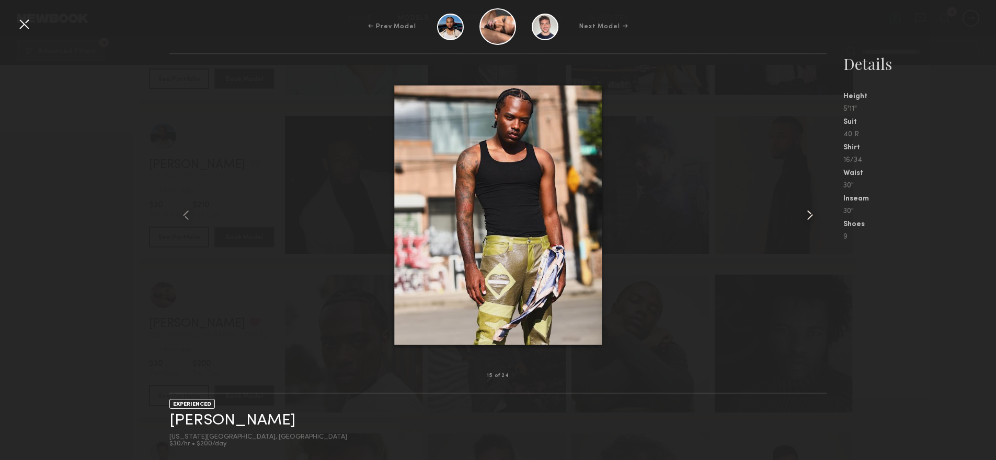
click at [809, 212] on common-icon at bounding box center [809, 215] width 17 height 17
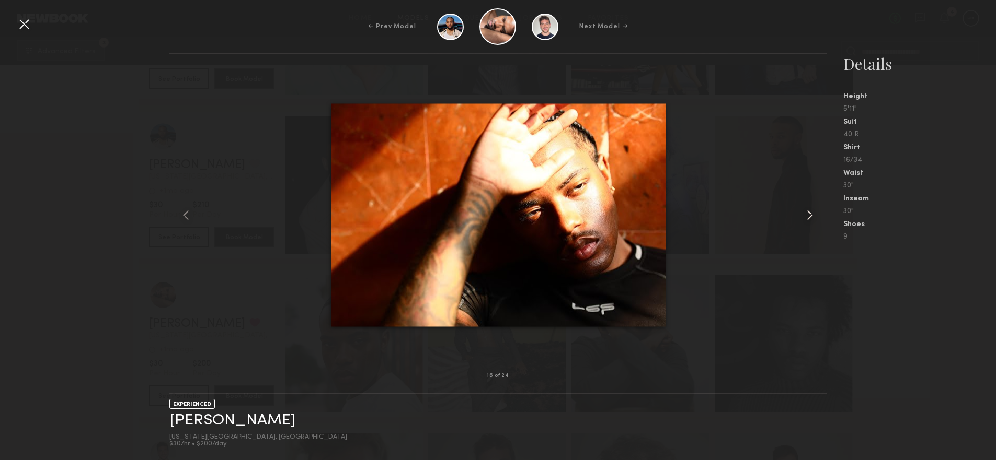
click at [809, 212] on common-icon at bounding box center [809, 215] width 17 height 17
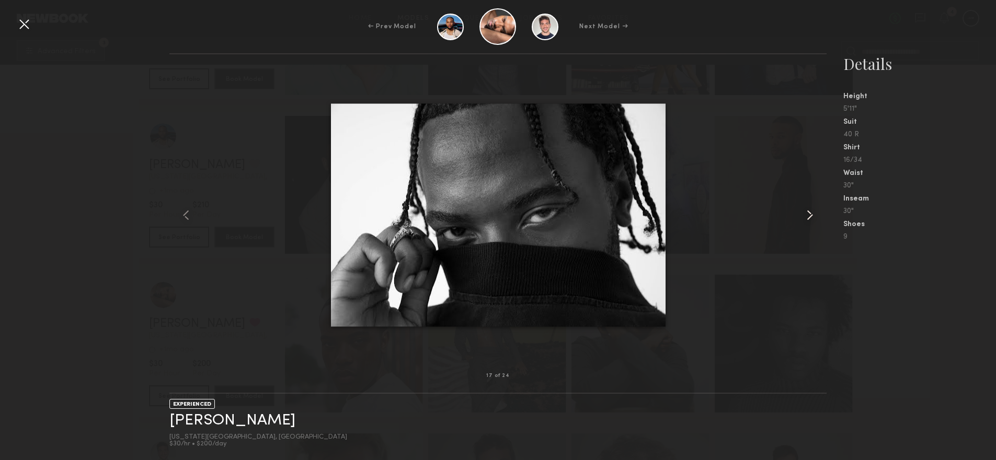
click at [809, 212] on common-icon at bounding box center [809, 215] width 17 height 17
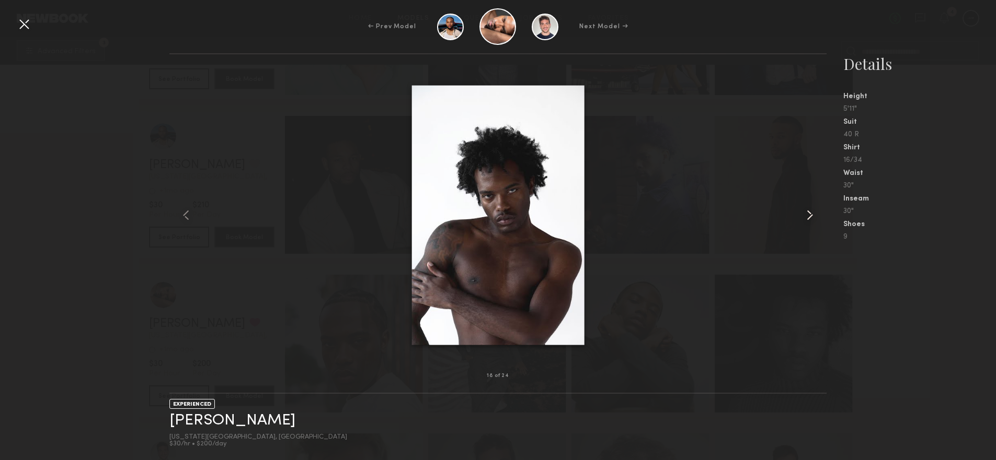
click at [809, 212] on common-icon at bounding box center [809, 215] width 17 height 17
